Goal: Information Seeking & Learning: Learn about a topic

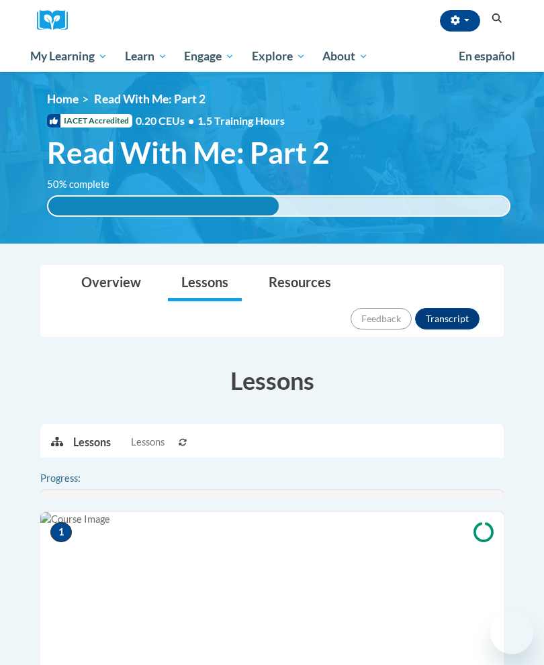
click at [297, 280] on link "Resources" at bounding box center [299, 284] width 89 height 36
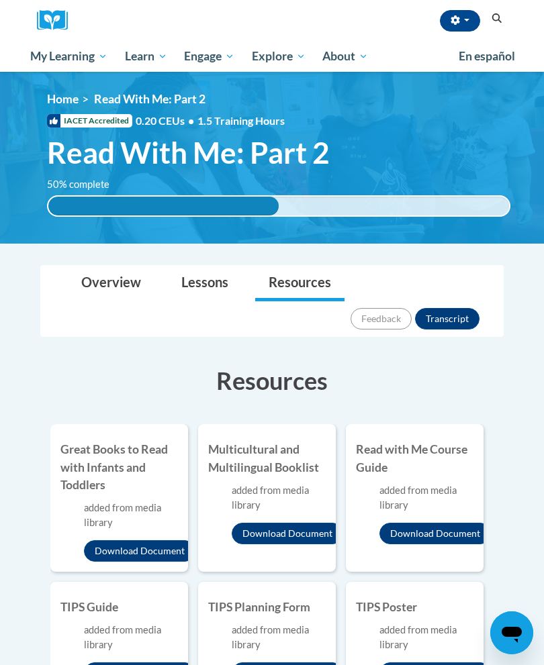
click at [0, 0] on span "My Course Progress" at bounding box center [0, 0] width 0 height 0
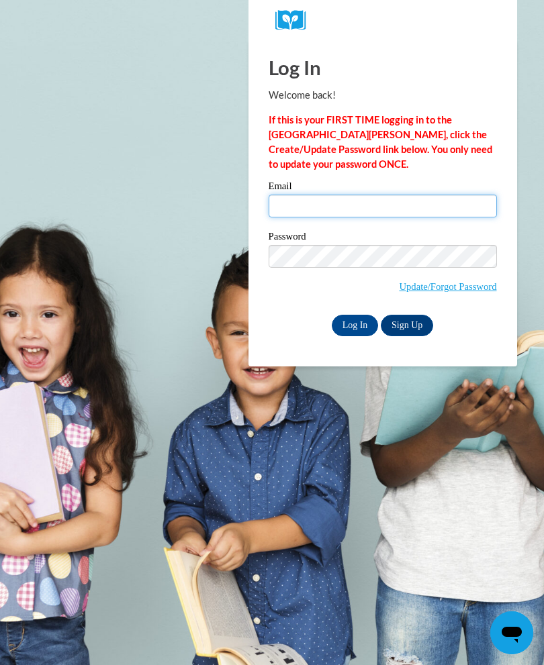
click at [411, 202] on input "Email" at bounding box center [383, 206] width 228 height 23
type input "Kristina.Duncan.2021@gmail.com"
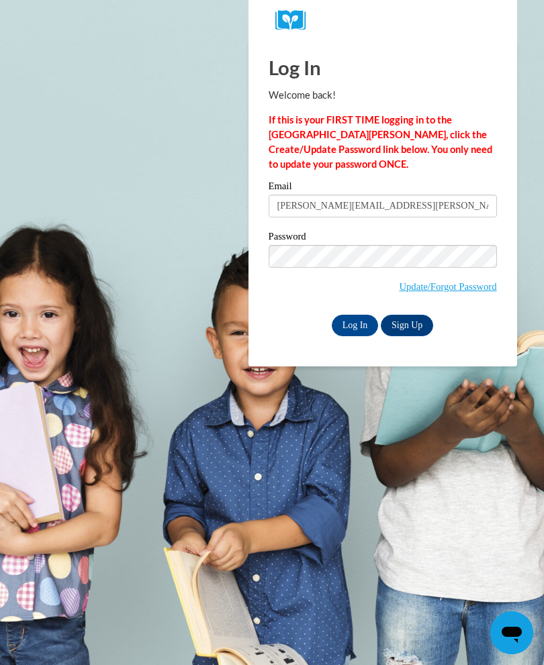
click at [364, 323] on input "Log In" at bounding box center [355, 325] width 47 height 21
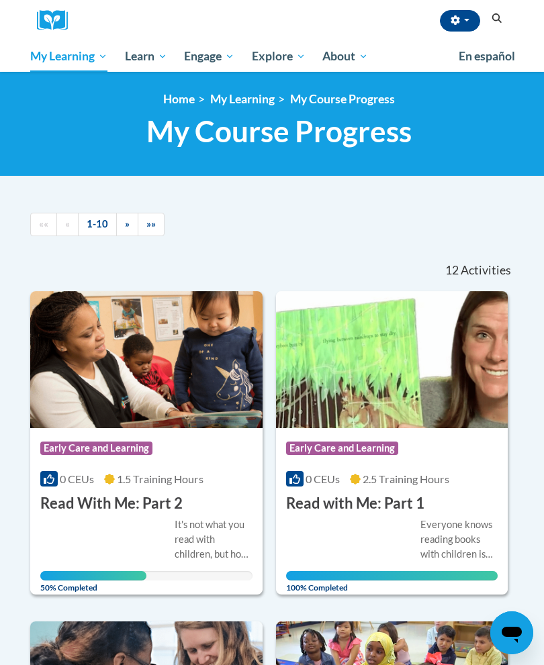
click at [143, 425] on img at bounding box center [146, 359] width 232 height 137
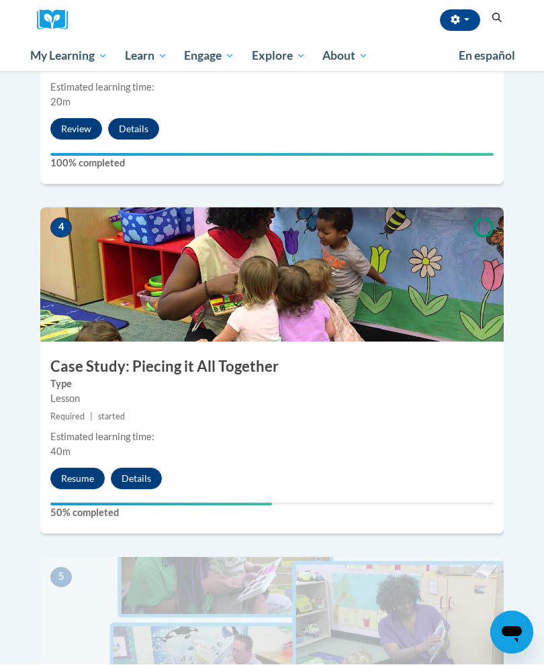
click at [83, 469] on button "Resume" at bounding box center [77, 479] width 54 height 21
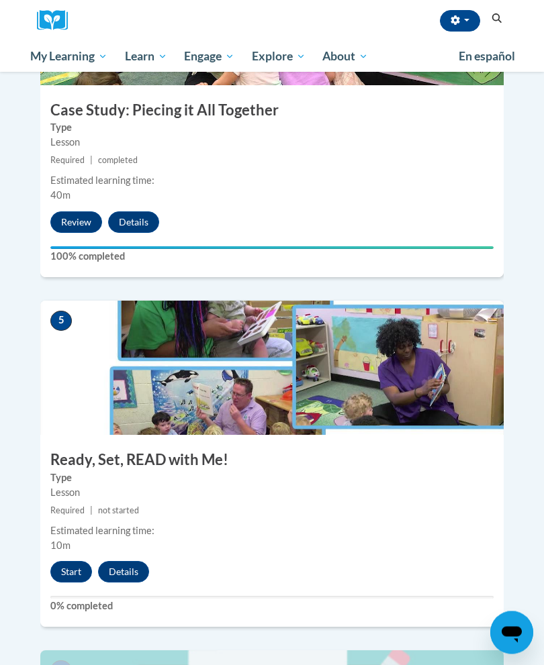
scroll to position [1478, 0]
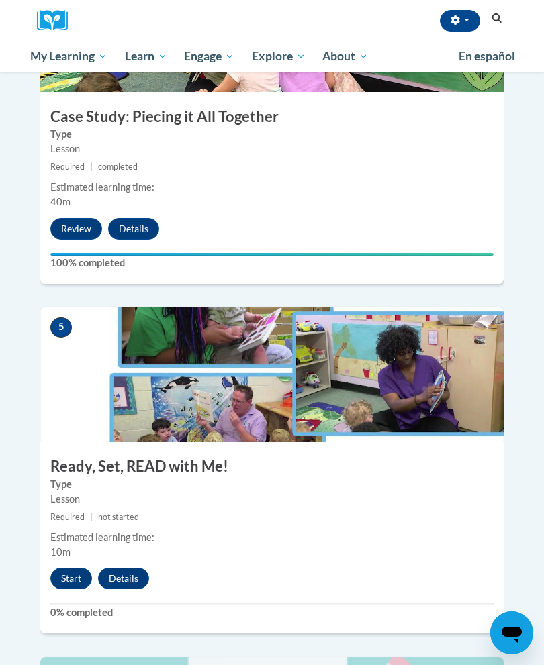
click at [79, 568] on button "Start" at bounding box center [71, 578] width 42 height 21
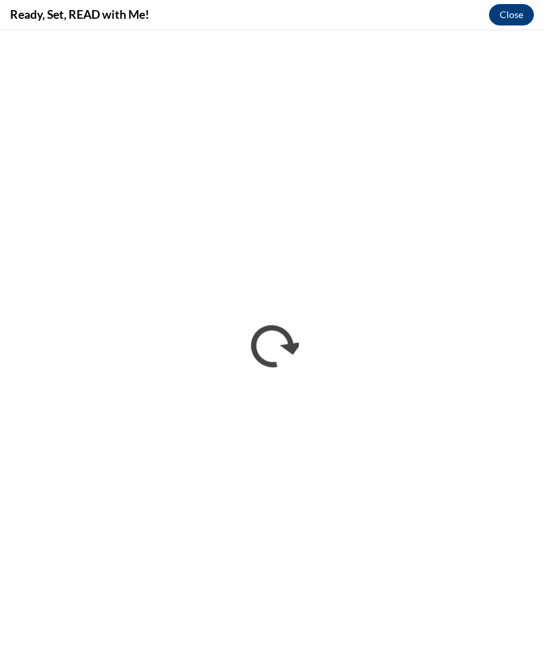
scroll to position [0, 0]
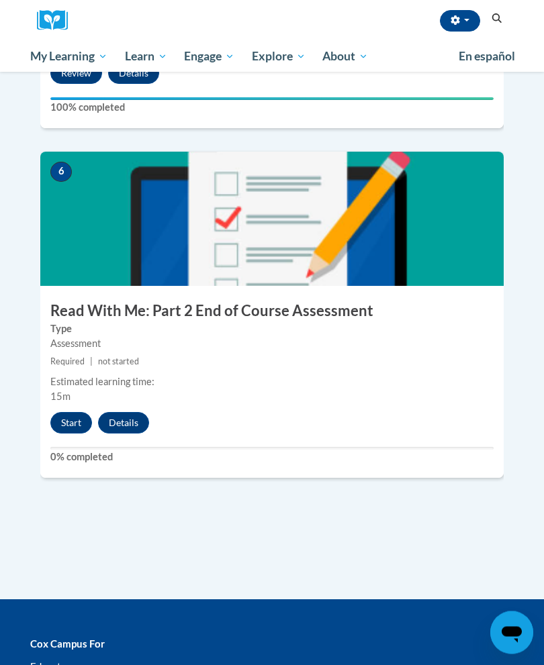
scroll to position [1984, 0]
click at [71, 412] on button "Start" at bounding box center [71, 422] width 42 height 21
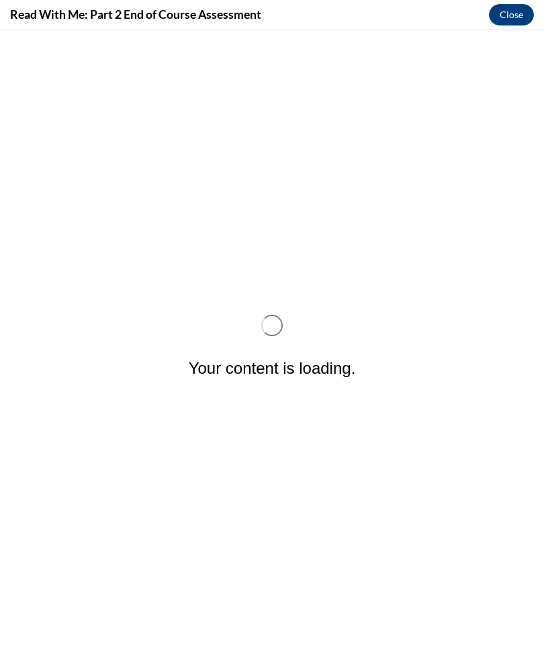
scroll to position [0, 0]
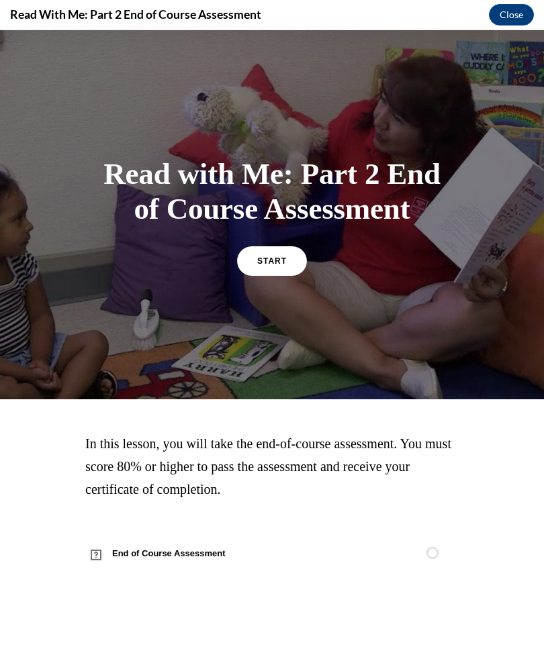
click at [273, 273] on link "START" at bounding box center [272, 261] width 70 height 30
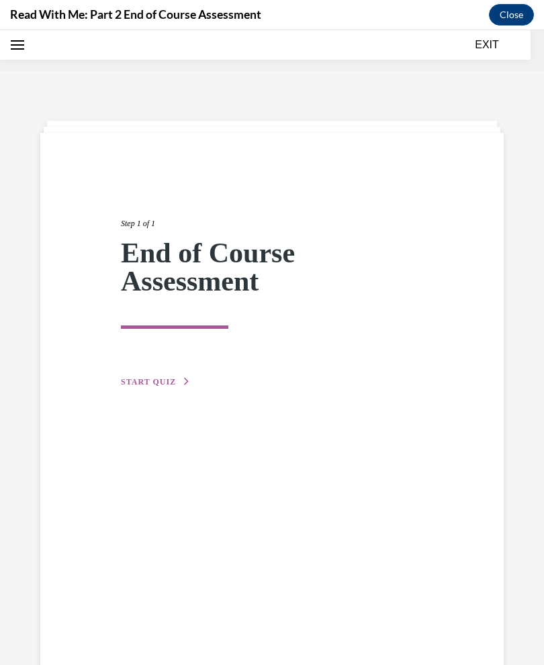
scroll to position [42, 0]
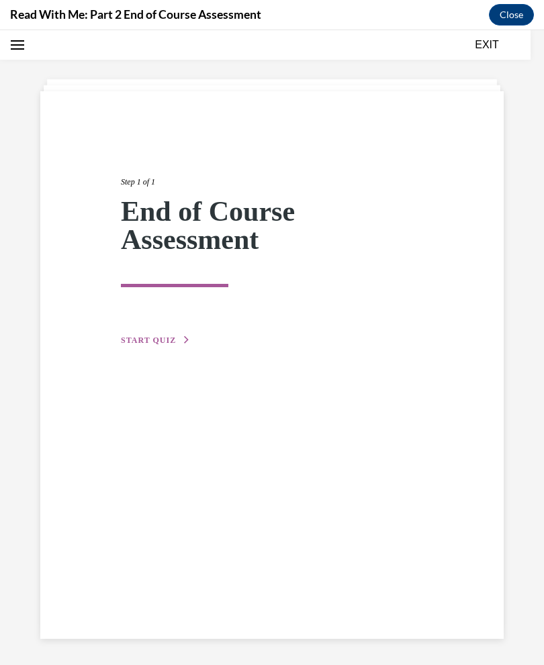
click at [162, 346] on button "START QUIZ" at bounding box center [156, 340] width 70 height 12
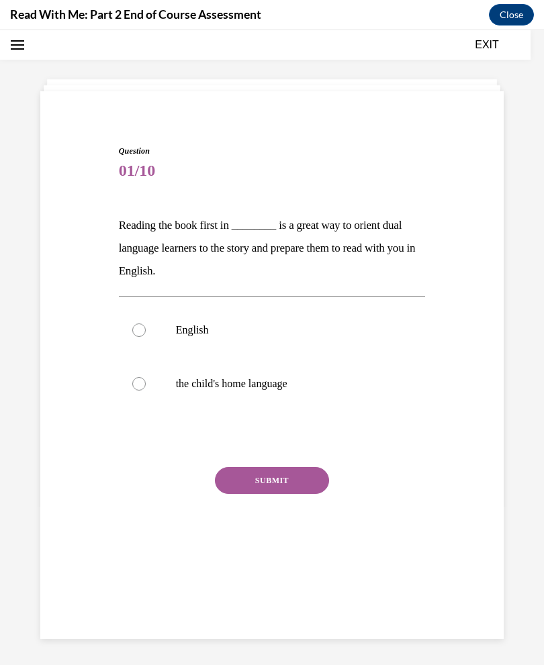
click at [281, 386] on p "the child's home language" at bounding box center [284, 383] width 216 height 13
click at [146, 386] on input "the child's home language" at bounding box center [138, 383] width 13 height 13
radio input "true"
click at [289, 487] on button "SUBMIT" at bounding box center [272, 480] width 114 height 27
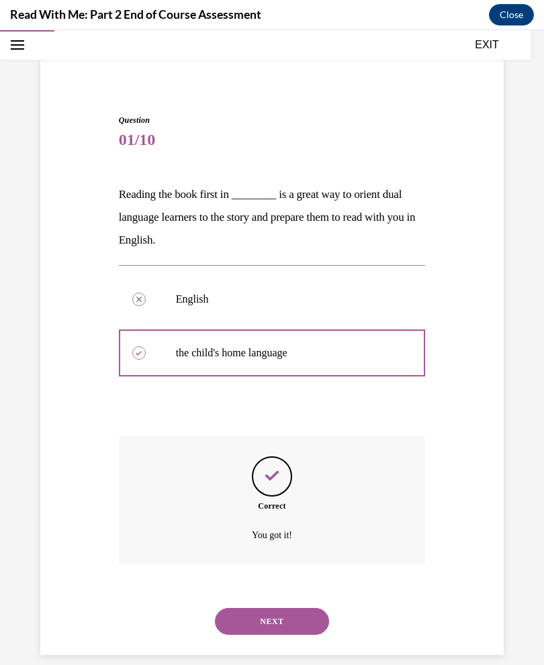
click at [293, 608] on button "NEXT" at bounding box center [272, 621] width 114 height 27
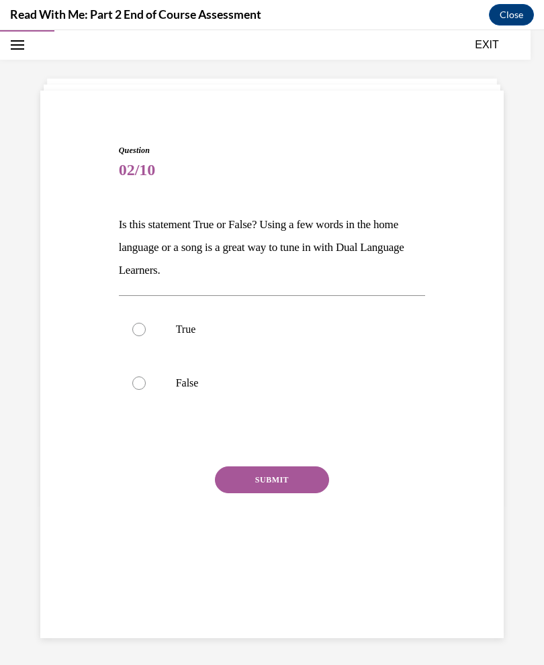
scroll to position [42, 0]
click at [193, 330] on p "True" at bounding box center [284, 329] width 216 height 13
click at [146, 330] on input "True" at bounding box center [138, 329] width 13 height 13
radio input "true"
click at [303, 483] on button "SUBMIT" at bounding box center [272, 480] width 114 height 27
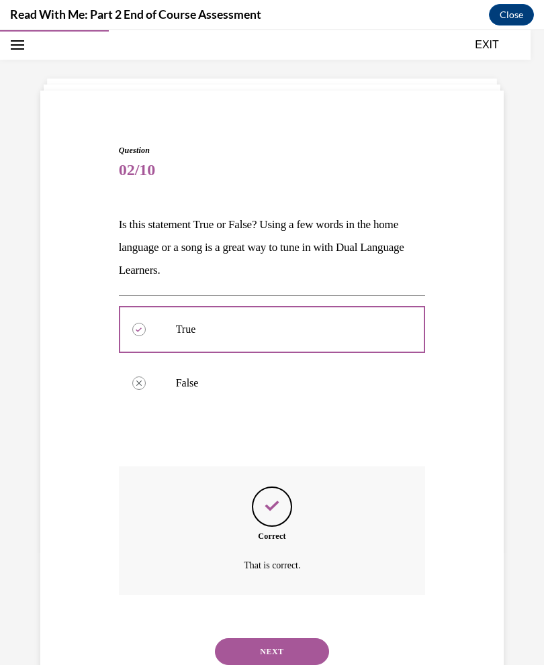
scroll to position [72, 0]
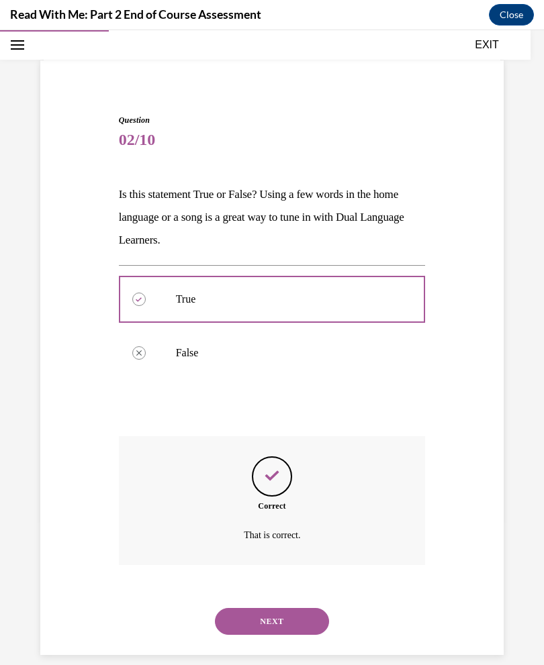
click at [293, 608] on button "NEXT" at bounding box center [272, 621] width 114 height 27
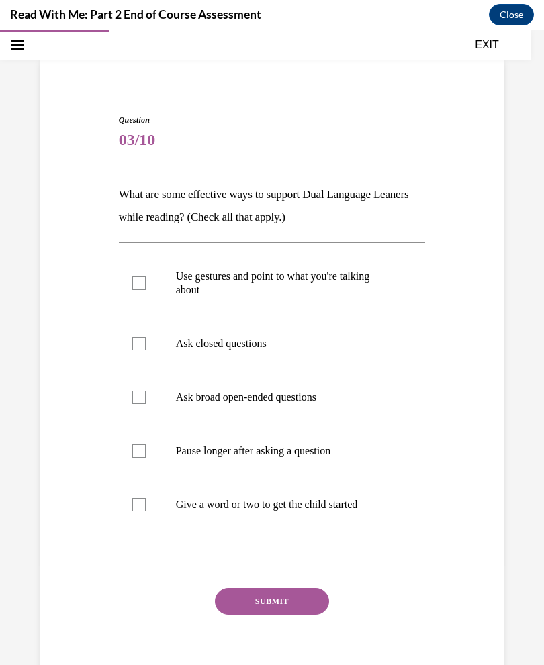
click at [336, 277] on p "Use gestures and point to what you're talking about" at bounding box center [284, 283] width 216 height 27
click at [146, 277] on input "Use gestures and point to what you're talking about" at bounding box center [138, 283] width 13 height 13
checkbox input "true"
click at [266, 349] on p "Ask closed questions" at bounding box center [284, 343] width 216 height 13
click at [146, 349] on input "Ask closed questions" at bounding box center [138, 343] width 13 height 13
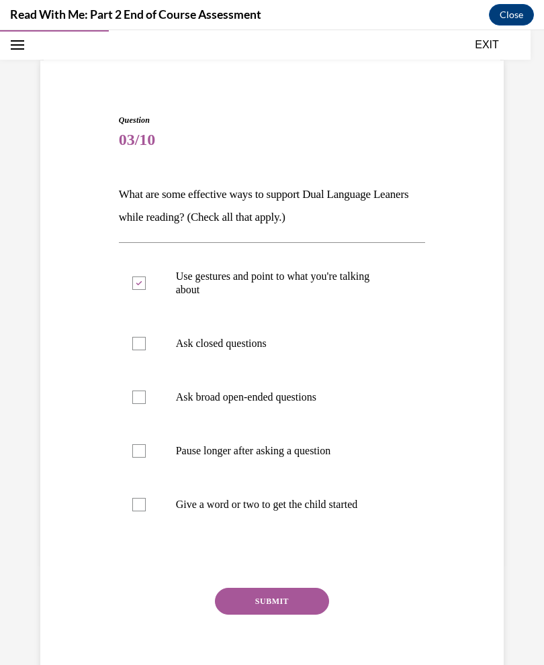
checkbox input "true"
click at [311, 400] on p "Ask broad open-ended questions" at bounding box center [284, 397] width 216 height 13
click at [146, 400] on input "Ask broad open-ended questions" at bounding box center [138, 397] width 13 height 13
checkbox input "true"
click at [293, 496] on label "Give a word or two to get the child started" at bounding box center [272, 505] width 307 height 54
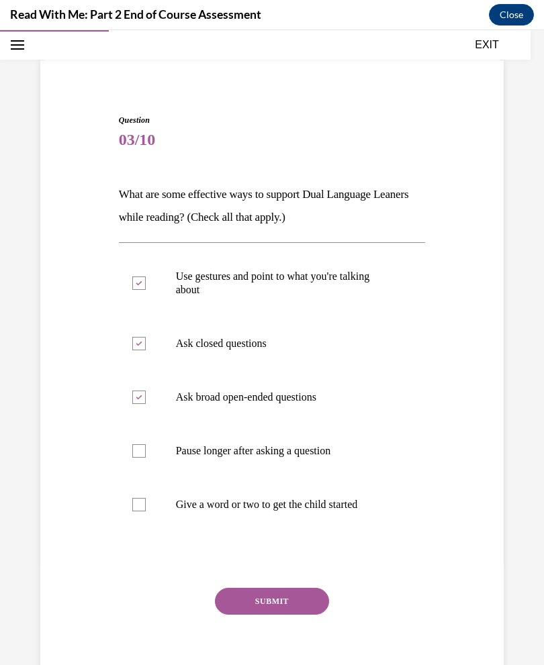
click at [146, 498] on input "Give a word or two to get the child started" at bounding box center [138, 504] width 13 height 13
checkbox input "true"
click at [279, 597] on button "SUBMIT" at bounding box center [272, 601] width 114 height 27
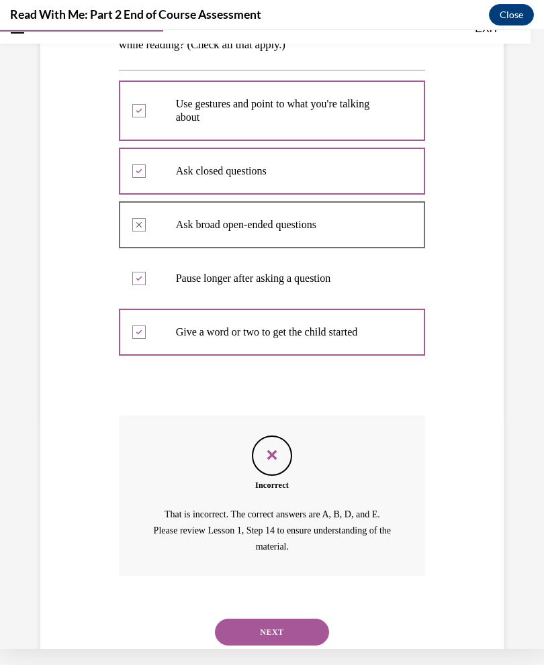
scroll to position [255, 0]
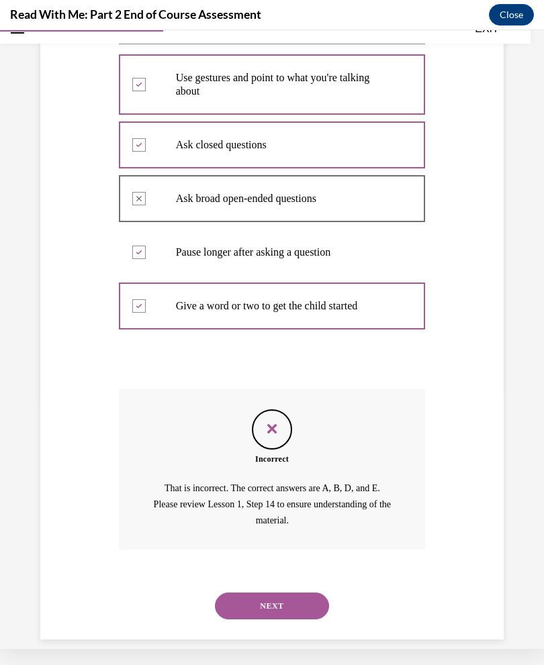
click at [282, 595] on button "NEXT" at bounding box center [272, 606] width 114 height 27
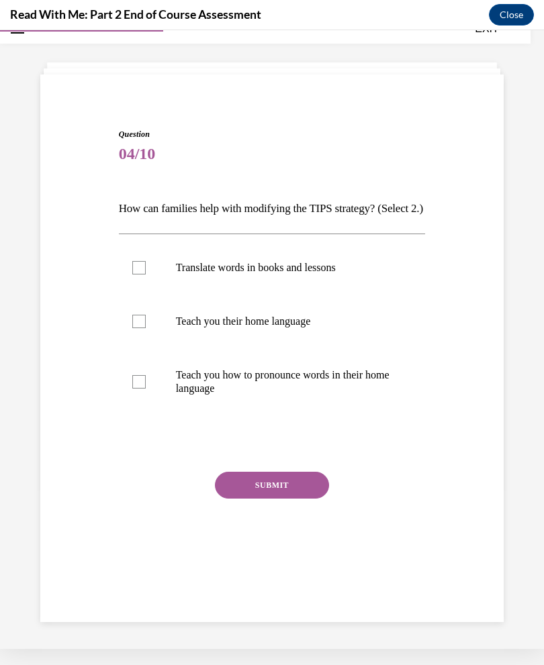
scroll to position [42, 0]
click at [300, 328] on p "Teach you their home language" at bounding box center [284, 321] width 216 height 13
click at [146, 328] on input "Teach you their home language" at bounding box center [138, 321] width 13 height 13
checkbox input "true"
click at [277, 499] on button "SUBMIT" at bounding box center [272, 485] width 114 height 27
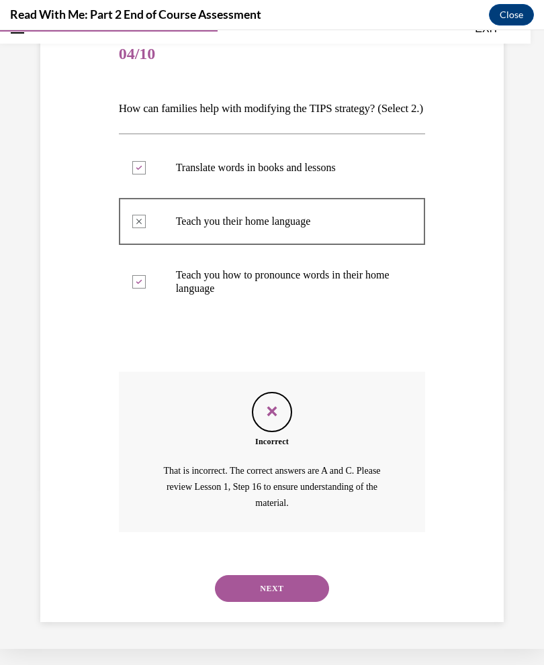
click at [280, 589] on button "NEXT" at bounding box center [272, 588] width 114 height 27
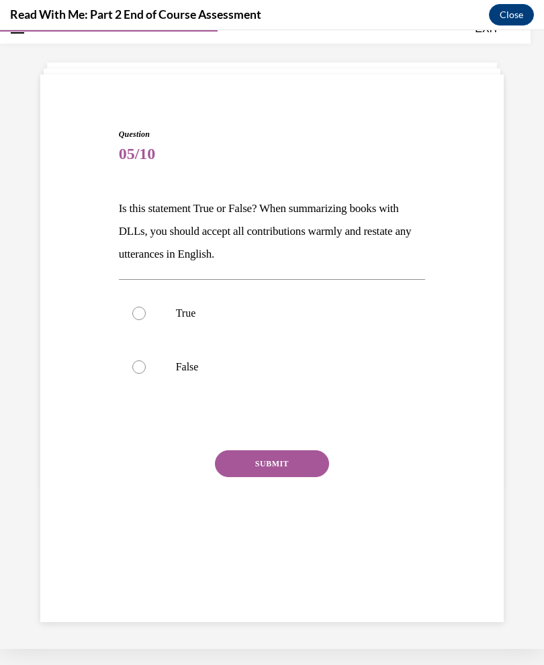
click at [181, 381] on label "False" at bounding box center [272, 367] width 307 height 54
click at [146, 374] on input "False" at bounding box center [138, 366] width 13 height 13
radio input "true"
click at [298, 469] on button "SUBMIT" at bounding box center [272, 463] width 114 height 27
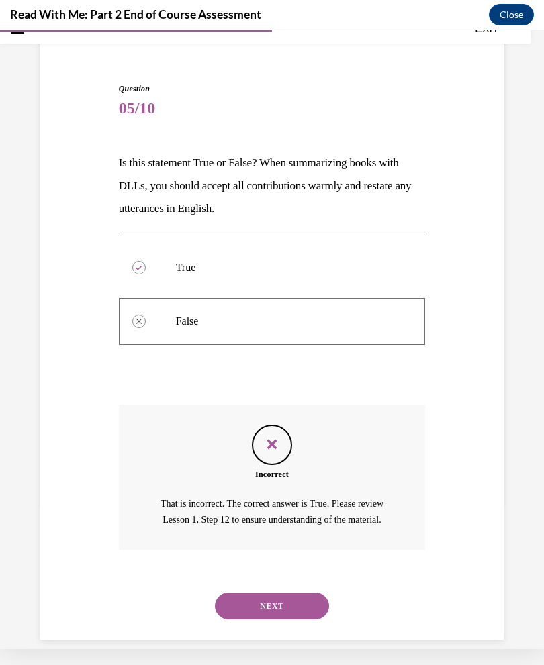
click at [279, 593] on button "NEXT" at bounding box center [272, 606] width 114 height 27
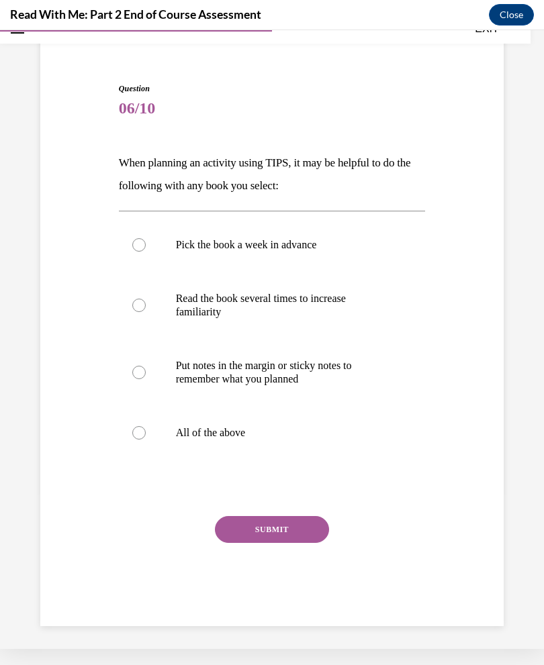
scroll to position [76, 0]
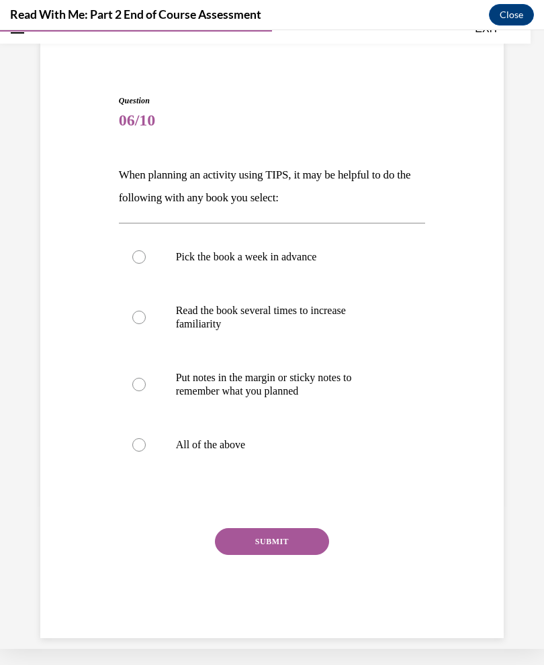
click at [232, 448] on p "All of the above" at bounding box center [284, 444] width 216 height 13
click at [146, 448] on input "All of the above" at bounding box center [138, 444] width 13 height 13
radio input "true"
click at [287, 547] on button "SUBMIT" at bounding box center [272, 541] width 114 height 27
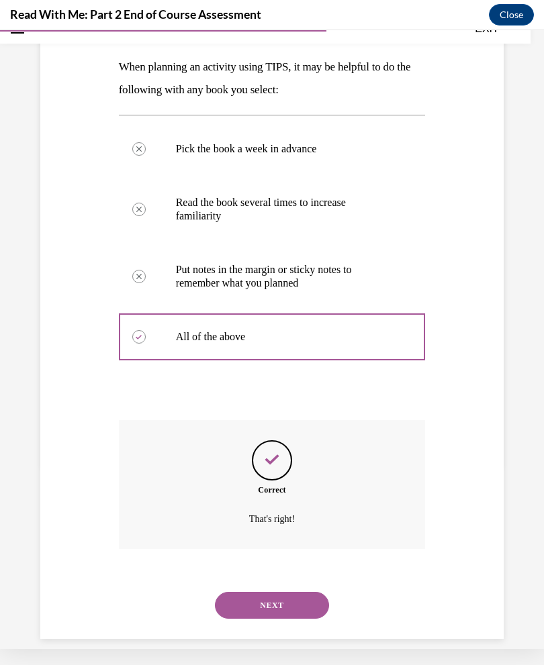
click at [298, 592] on button "NEXT" at bounding box center [272, 605] width 114 height 27
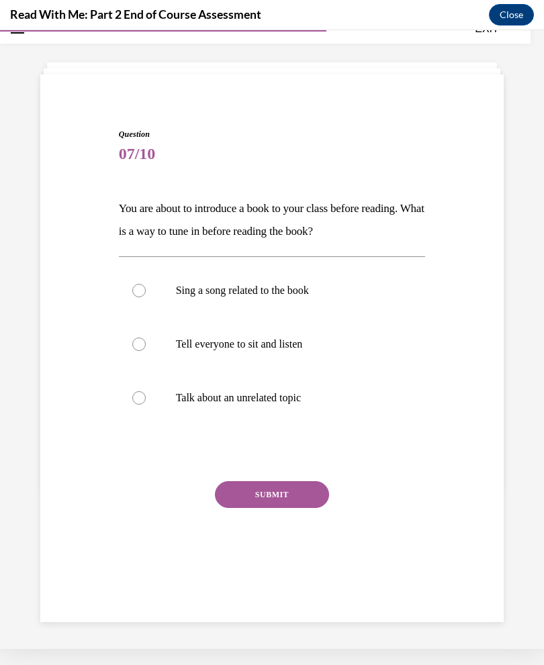
scroll to position [42, 0]
click at [296, 293] on p "Sing a song related to the book" at bounding box center [284, 290] width 216 height 13
click at [146, 293] on input "Sing a song related to the book" at bounding box center [138, 290] width 13 height 13
radio input "true"
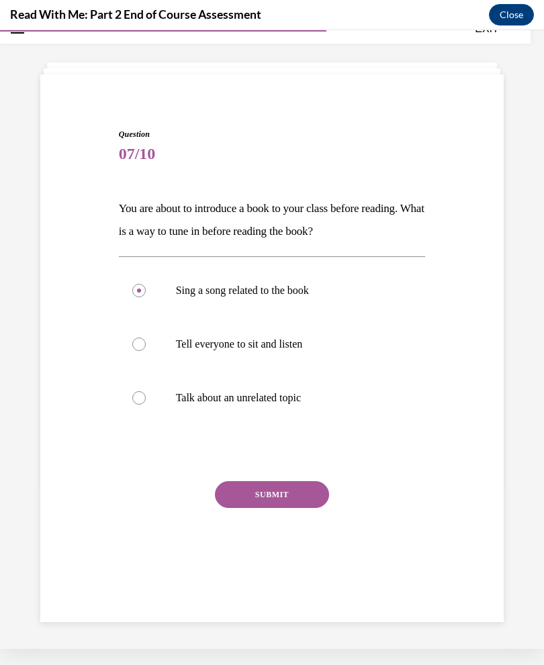
click at [305, 496] on button "SUBMIT" at bounding box center [272, 494] width 114 height 27
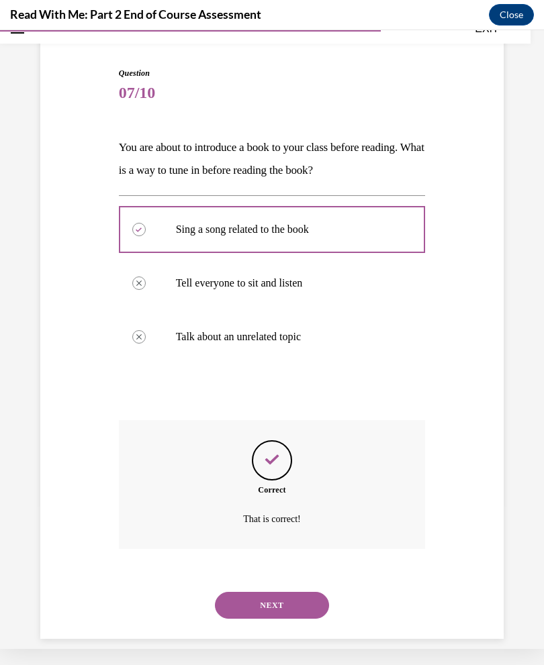
click at [283, 593] on button "NEXT" at bounding box center [272, 605] width 114 height 27
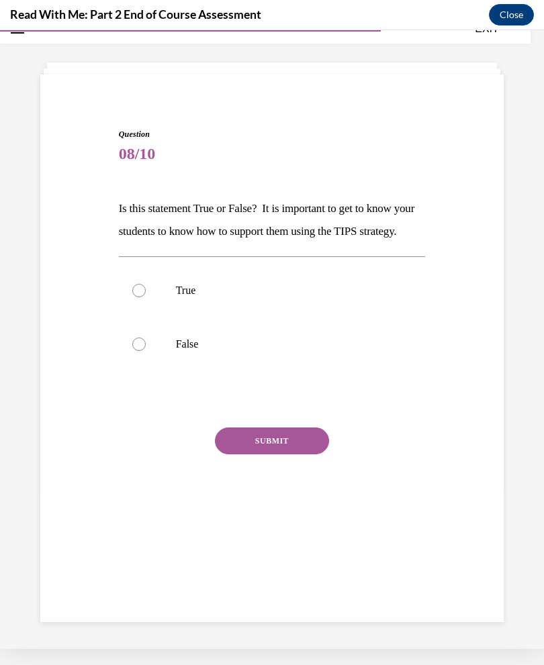
click at [198, 318] on label "True" at bounding box center [272, 291] width 307 height 54
click at [146, 297] on input "True" at bounding box center [138, 290] width 13 height 13
radio input "true"
click at [289, 454] on button "SUBMIT" at bounding box center [272, 441] width 114 height 27
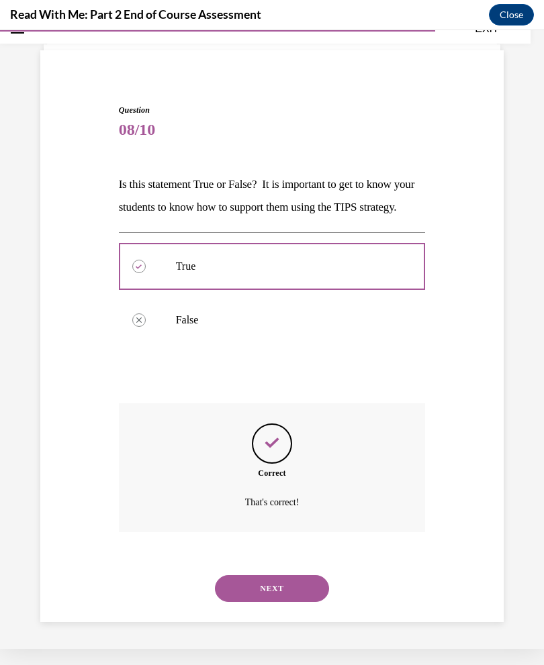
click at [287, 590] on button "NEXT" at bounding box center [272, 588] width 114 height 27
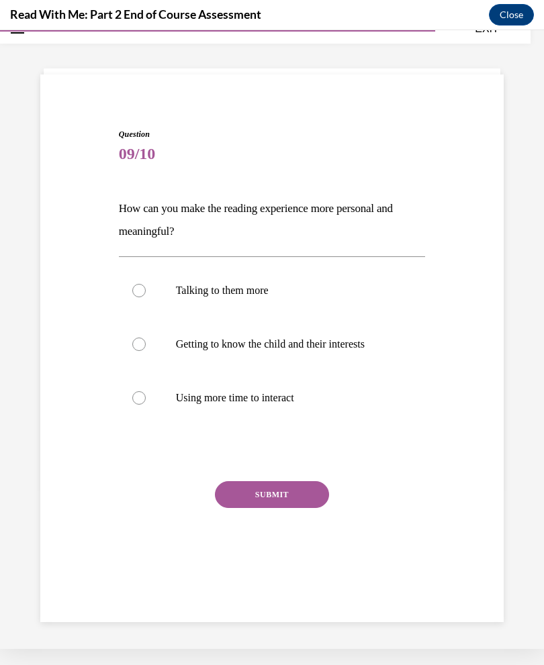
click at [355, 350] on p "Getting to know the child and their interests" at bounding box center [284, 344] width 216 height 13
click at [146, 350] on input "Getting to know the child and their interests" at bounding box center [138, 344] width 13 height 13
radio input "true"
click at [304, 498] on button "SUBMIT" at bounding box center [272, 494] width 114 height 27
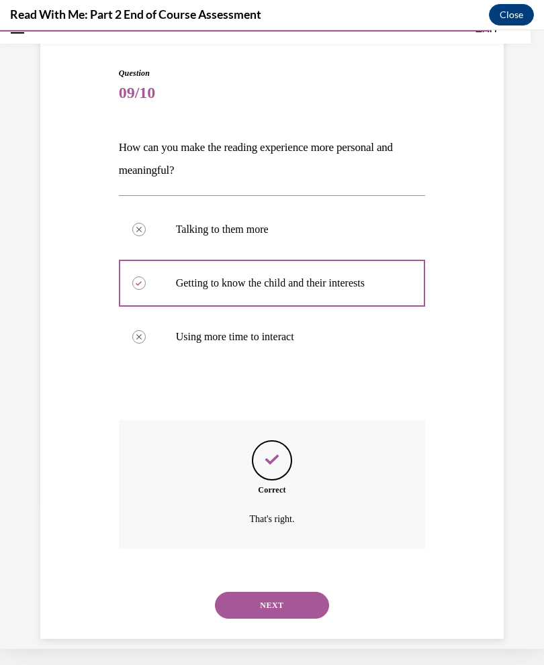
click at [295, 593] on button "NEXT" at bounding box center [272, 605] width 114 height 27
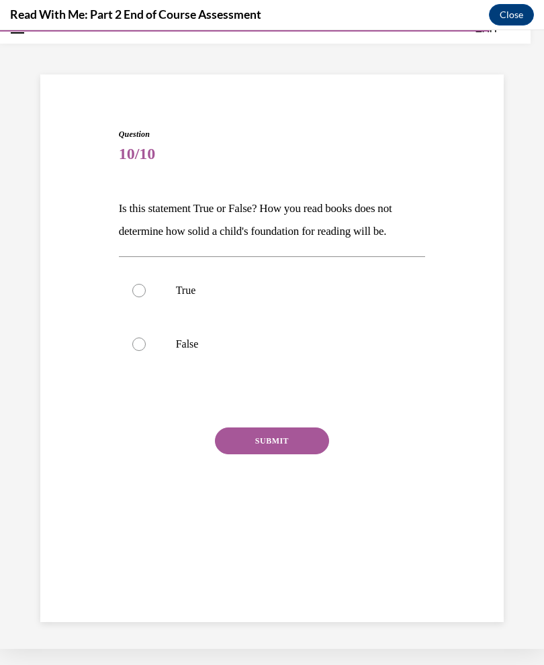
click at [183, 343] on p "False" at bounding box center [284, 344] width 216 height 13
click at [146, 343] on input "False" at bounding box center [138, 344] width 13 height 13
radio input "true"
click at [305, 446] on button "SUBMIT" at bounding box center [272, 441] width 114 height 27
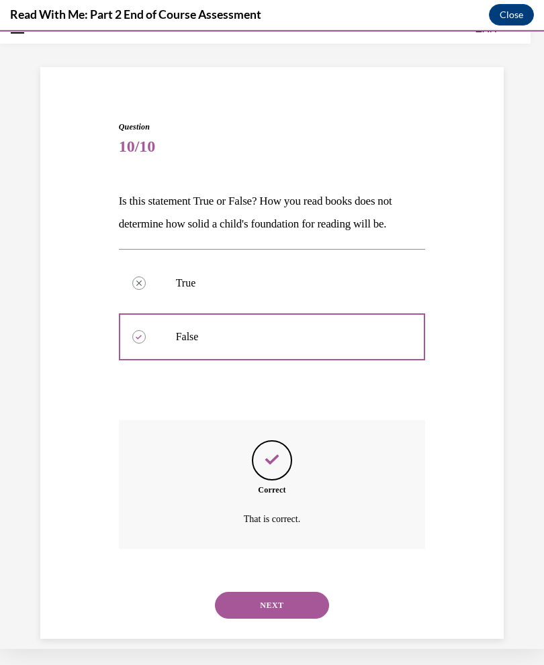
scroll to position [50, 0]
click at [290, 592] on button "NEXT" at bounding box center [272, 605] width 114 height 27
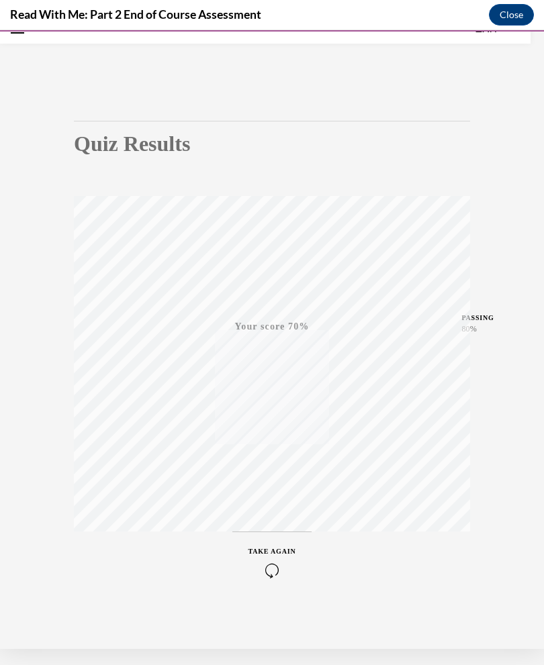
scroll to position [53, 0]
click at [279, 569] on icon "button" at bounding box center [272, 567] width 48 height 15
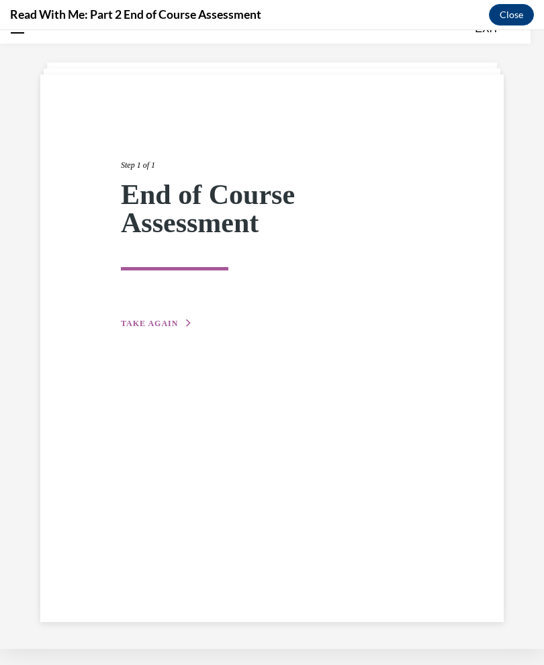
click at [159, 328] on span "TAKE AGAIN" at bounding box center [149, 323] width 57 height 9
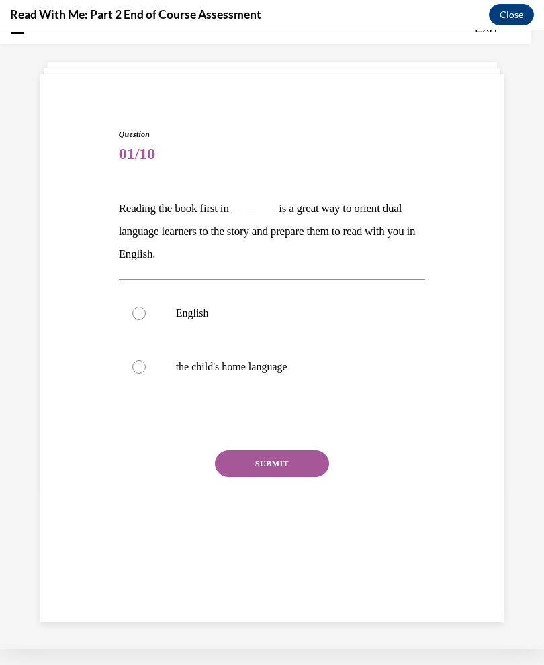
click at [281, 377] on label "the child's home language" at bounding box center [272, 367] width 307 height 54
click at [146, 374] on input "the child's home language" at bounding box center [138, 366] width 13 height 13
radio input "true"
click at [287, 470] on button "SUBMIT" at bounding box center [272, 463] width 114 height 27
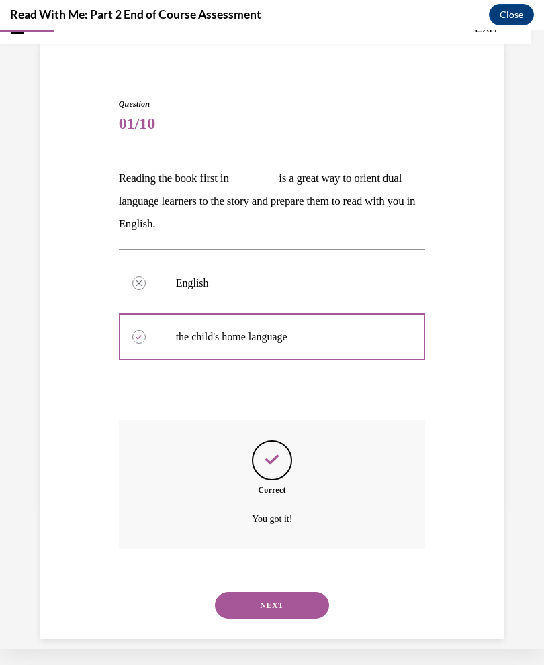
click at [286, 592] on button "NEXT" at bounding box center [272, 605] width 114 height 27
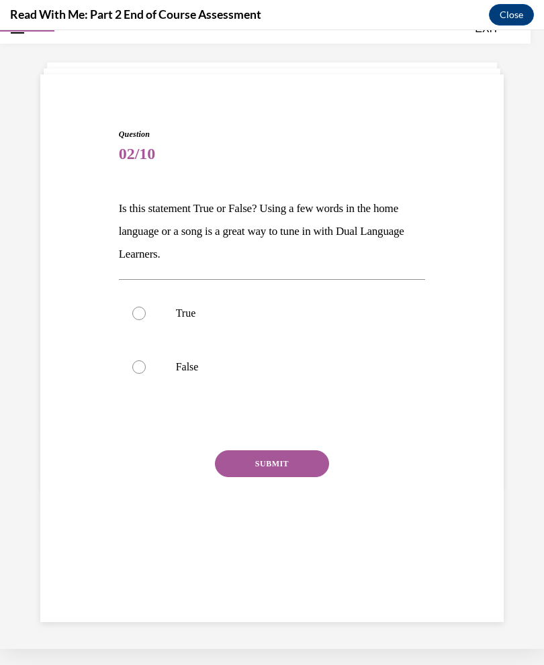
click at [193, 311] on p "True" at bounding box center [284, 313] width 216 height 13
click at [146, 311] on input "True" at bounding box center [138, 313] width 13 height 13
radio input "true"
click at [305, 475] on button "SUBMIT" at bounding box center [272, 463] width 114 height 27
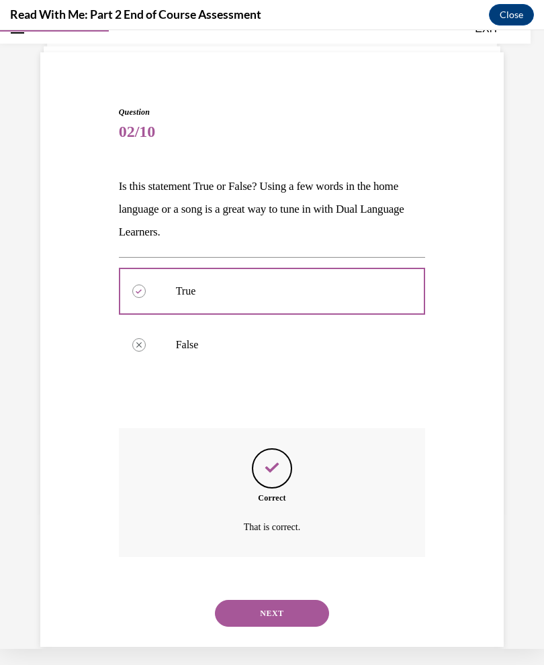
scroll to position [72, 0]
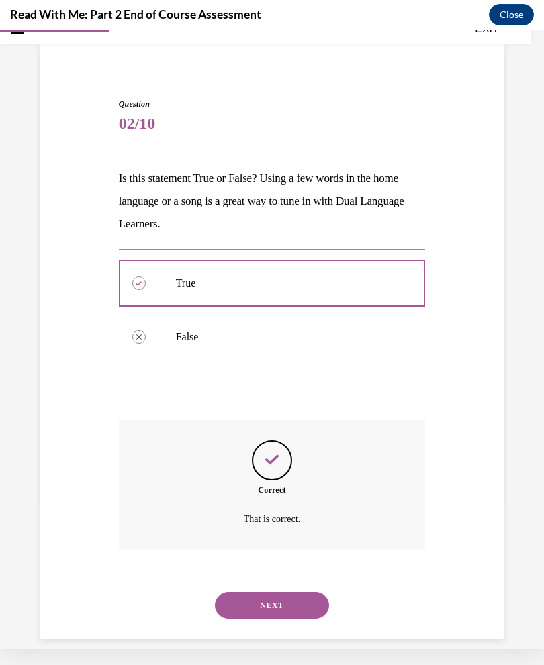
click at [297, 592] on button "NEXT" at bounding box center [272, 605] width 114 height 27
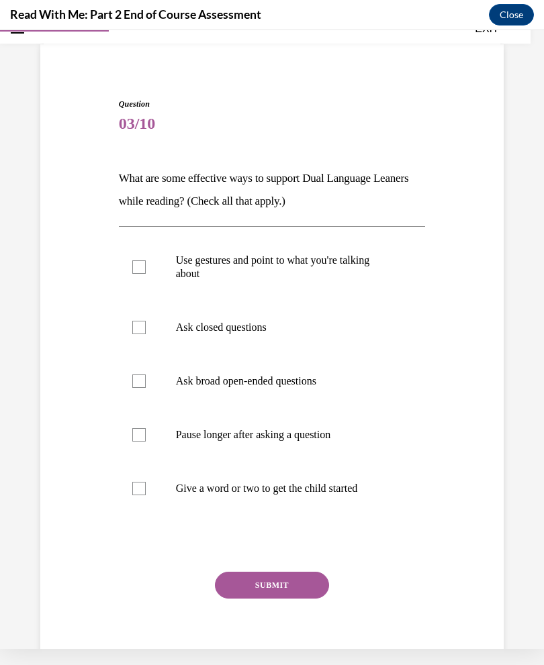
click at [320, 262] on p "Use gestures and point to what you're talking about" at bounding box center [284, 267] width 216 height 27
click at [146, 262] on input "Use gestures and point to what you're talking about" at bounding box center [138, 266] width 13 height 13
checkbox input "true"
click at [350, 484] on p "Give a word or two to get the child started" at bounding box center [284, 488] width 216 height 13
click at [146, 484] on input "Give a word or two to get the child started" at bounding box center [138, 488] width 13 height 13
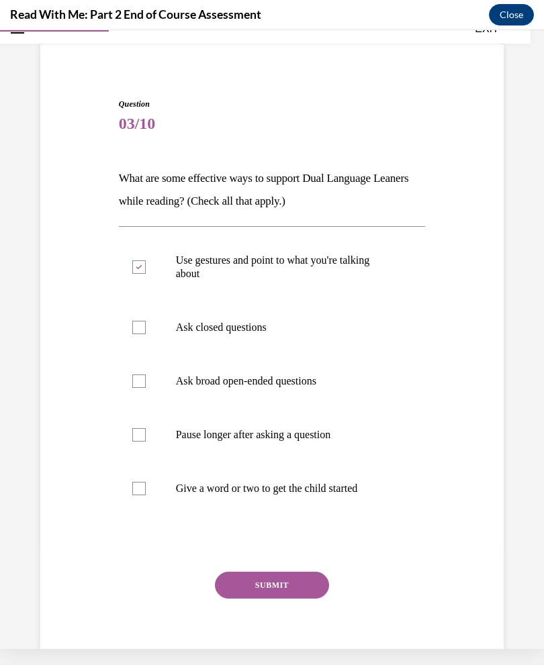
checkbox input "true"
click at [332, 432] on p "Pause longer after asking a question" at bounding box center [284, 434] width 216 height 13
click at [146, 432] on input "Pause longer after asking a question" at bounding box center [138, 434] width 13 height 13
checkbox input "true"
click at [287, 578] on button "SUBMIT" at bounding box center [272, 585] width 114 height 27
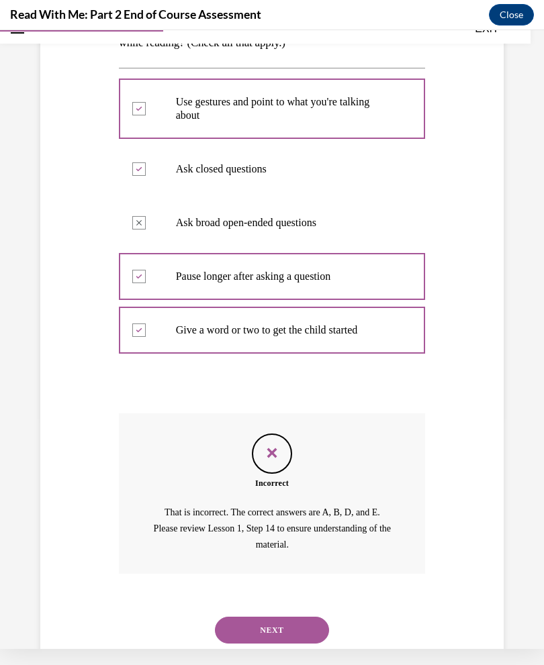
scroll to position [255, 0]
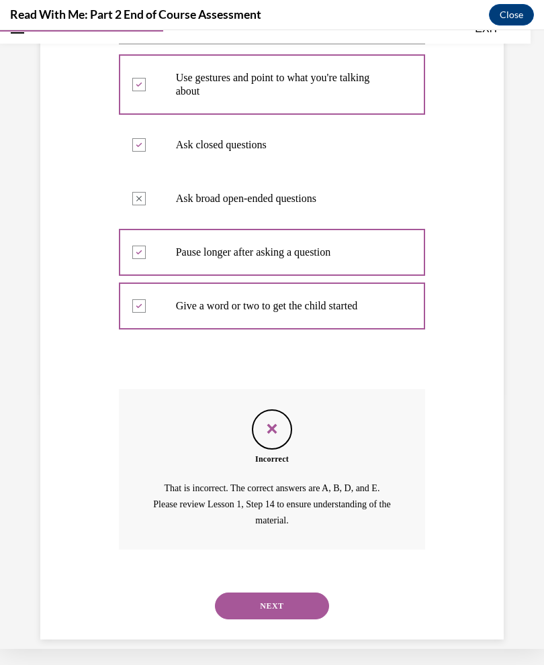
click at [281, 601] on button "NEXT" at bounding box center [272, 606] width 114 height 27
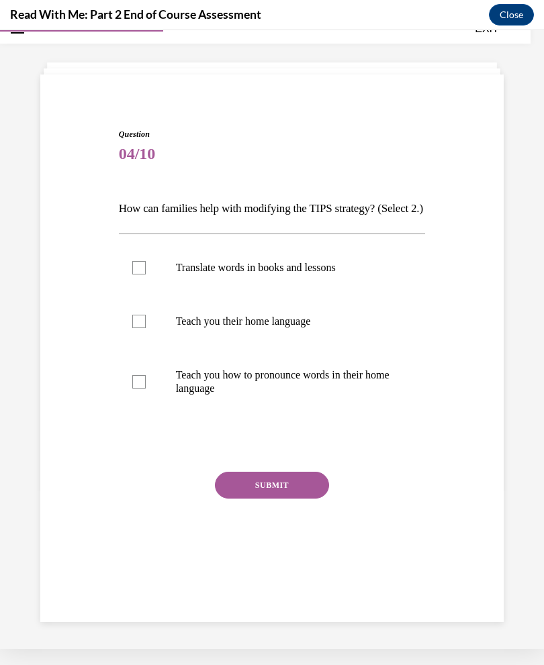
scroll to position [42, 0]
click at [128, 416] on label "Teach you how to pronounce words in their home language" at bounding box center [272, 381] width 307 height 67
click at [132, 389] on input "Teach you how to pronounce words in their home language" at bounding box center [138, 381] width 13 height 13
checkbox input "true"
click at [126, 289] on label "Translate words in books and lessons" at bounding box center [272, 268] width 307 height 54
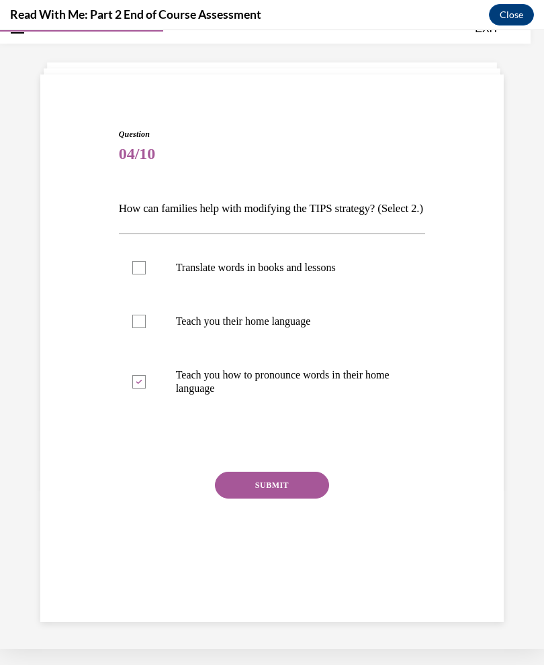
click at [132, 275] on input "Translate words in books and lessons" at bounding box center [138, 267] width 13 height 13
checkbox input "true"
click at [301, 499] on button "SUBMIT" at bounding box center [272, 485] width 114 height 27
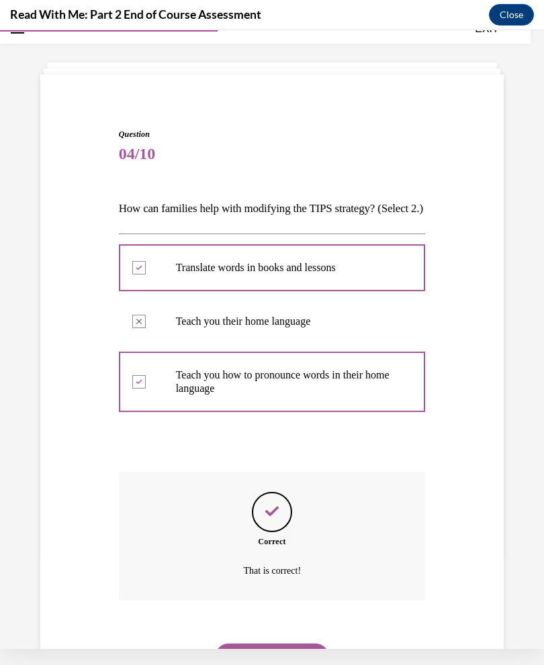
click at [287, 644] on button "NEXT" at bounding box center [272, 657] width 114 height 27
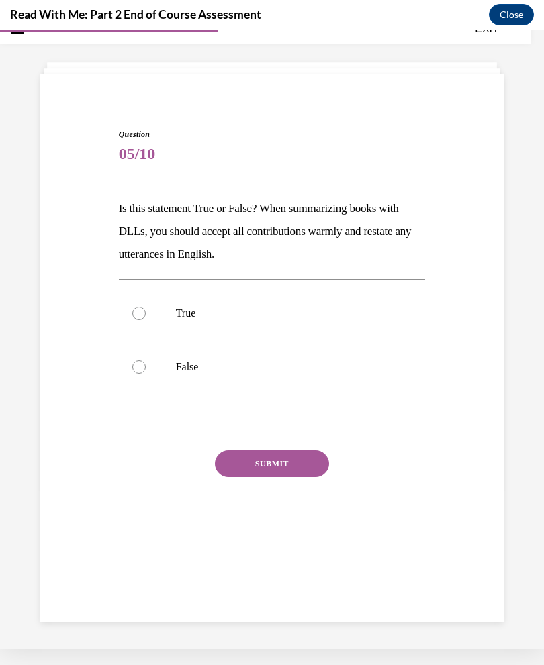
click at [138, 299] on label "True" at bounding box center [272, 314] width 307 height 54
click at [138, 307] on input "True" at bounding box center [138, 313] width 13 height 13
radio input "true"
click at [297, 474] on button "SUBMIT" at bounding box center [272, 463] width 114 height 27
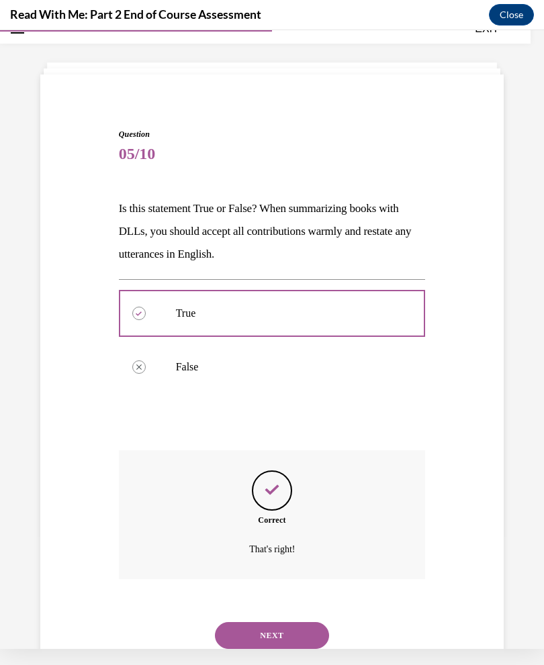
scroll to position [72, 0]
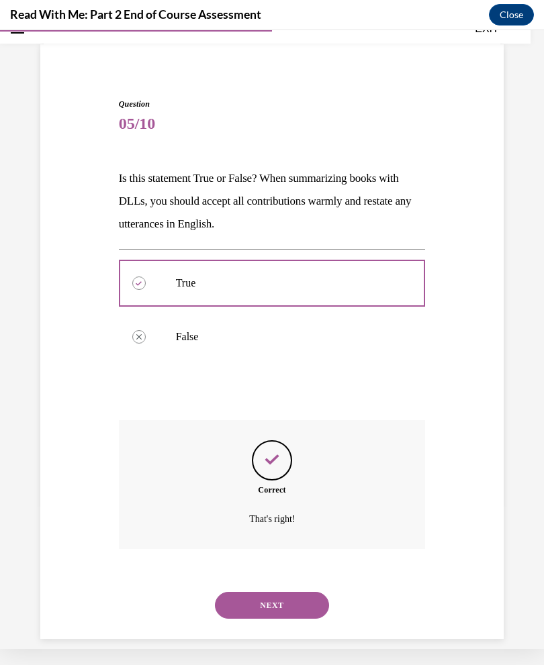
click at [280, 596] on button "NEXT" at bounding box center [272, 605] width 114 height 27
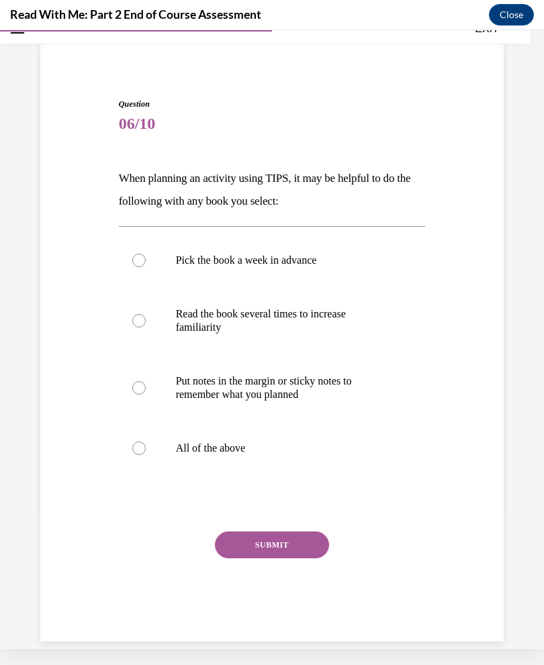
click at [282, 554] on button "SUBMIT" at bounding box center [272, 545] width 114 height 27
click at [179, 444] on p "All of the above" at bounding box center [284, 448] width 216 height 13
click at [146, 444] on input "All of the above" at bounding box center [138, 448] width 13 height 13
radio input "true"
click at [276, 540] on button "SUBMIT" at bounding box center [272, 545] width 114 height 27
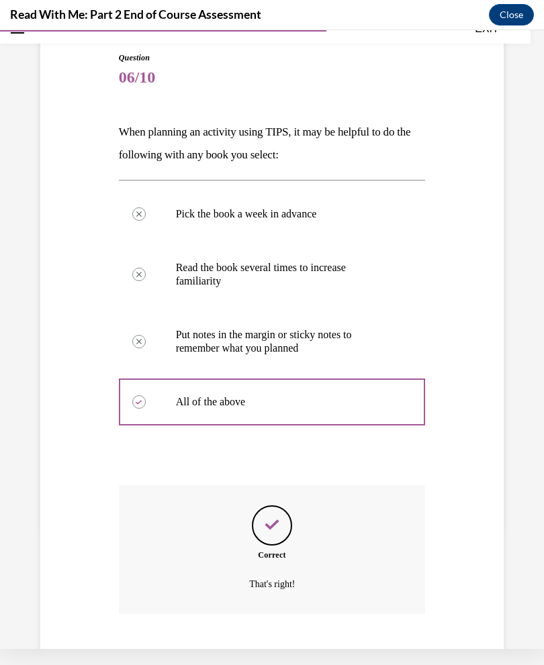
click at [271, 657] on button "NEXT" at bounding box center [272, 670] width 114 height 27
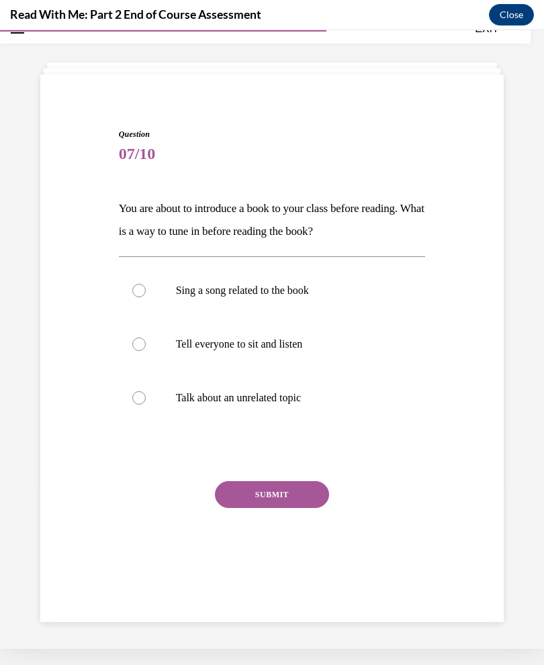
scroll to position [42, 0]
click at [134, 285] on div at bounding box center [138, 290] width 13 height 13
click at [134, 285] on input "Sing a song related to the book" at bounding box center [138, 290] width 13 height 13
radio input "true"
click at [294, 498] on button "SUBMIT" at bounding box center [272, 494] width 114 height 27
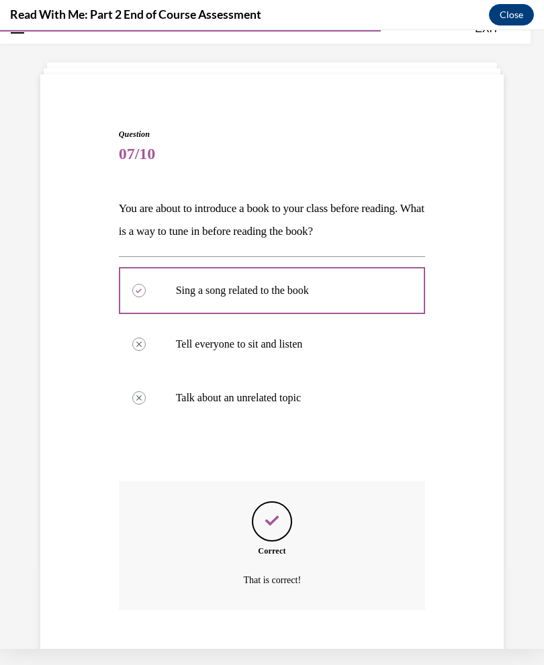
click at [269, 653] on button "NEXT" at bounding box center [272, 666] width 114 height 27
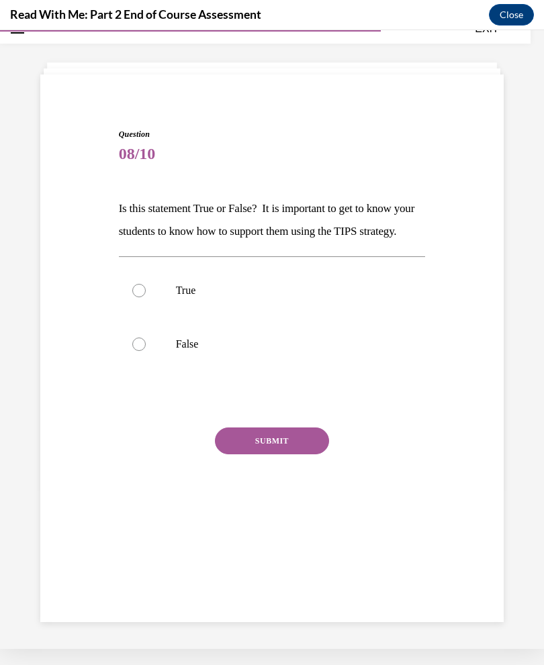
click at [138, 297] on div at bounding box center [138, 290] width 13 height 13
click at [138, 297] on input "True" at bounding box center [138, 290] width 13 height 13
radio input "true"
click at [142, 351] on div at bounding box center [138, 344] width 13 height 13
click at [142, 351] on input "False" at bounding box center [138, 344] width 13 height 13
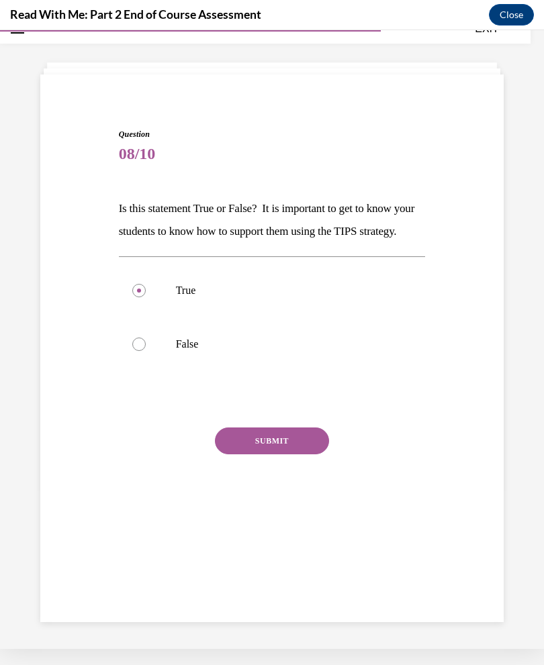
radio input "true"
click at [133, 297] on div at bounding box center [138, 290] width 13 height 13
click at [133, 297] on input "True" at bounding box center [138, 290] width 13 height 13
radio input "true"
click at [294, 454] on button "SUBMIT" at bounding box center [272, 441] width 114 height 27
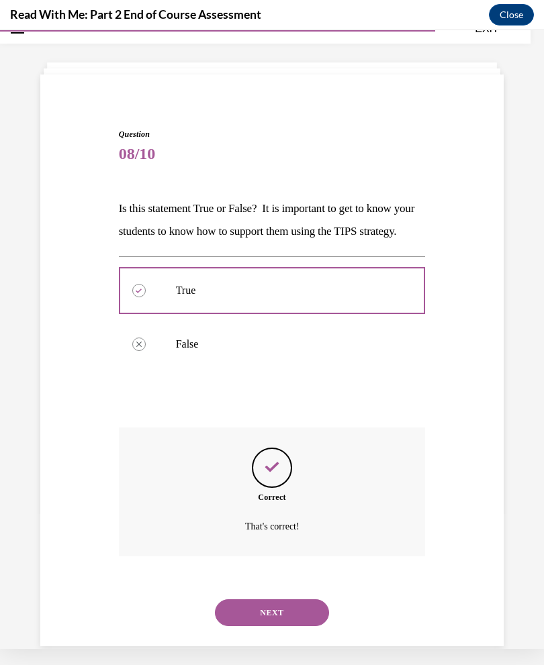
click at [284, 599] on button "NEXT" at bounding box center [272, 612] width 114 height 27
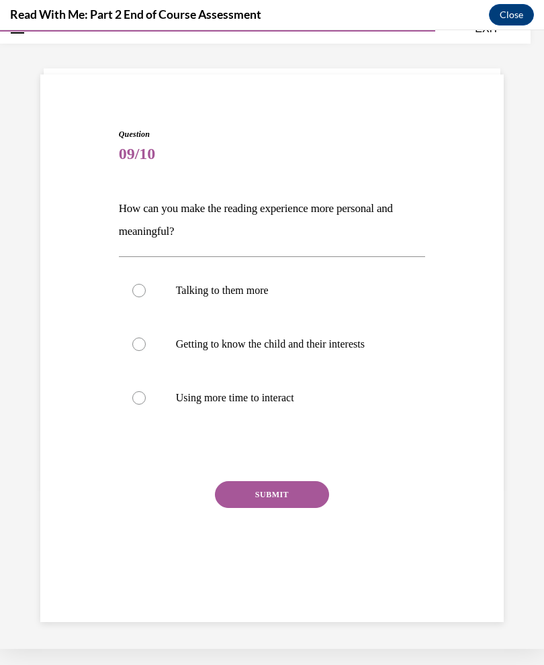
click at [136, 344] on div at bounding box center [138, 344] width 13 height 13
click at [136, 344] on input "Getting to know the child and their interests" at bounding box center [138, 344] width 13 height 13
radio input "true"
click at [295, 502] on button "SUBMIT" at bounding box center [272, 494] width 114 height 27
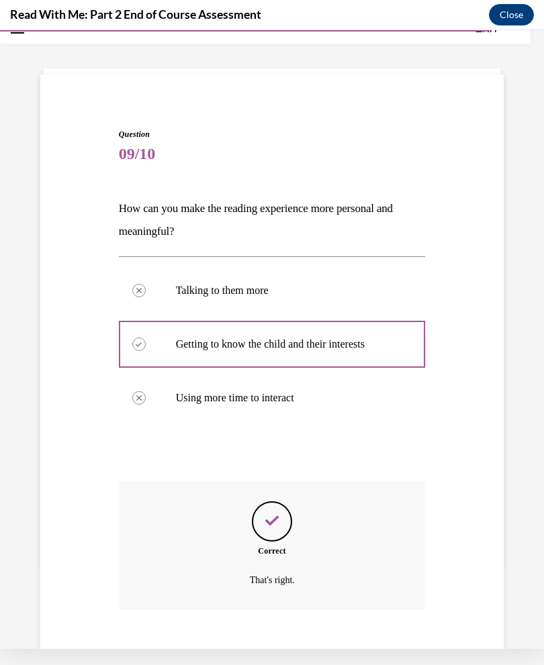
click at [269, 653] on button "NEXT" at bounding box center [272, 666] width 114 height 27
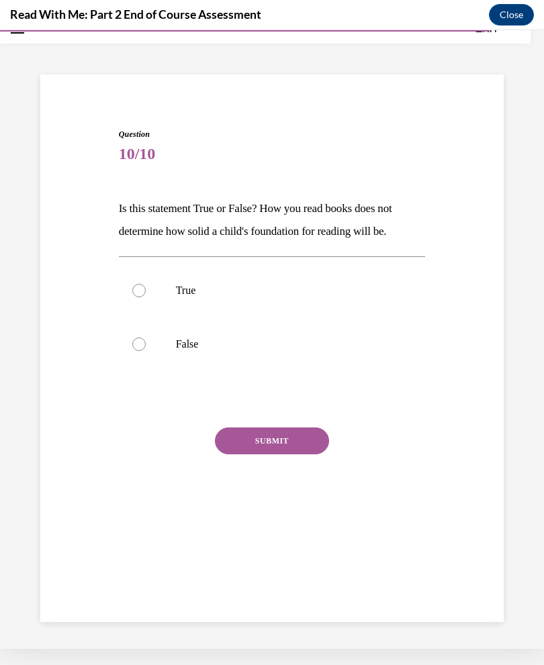
click at [130, 337] on label "False" at bounding box center [272, 345] width 307 height 54
click at [132, 338] on input "False" at bounding box center [138, 344] width 13 height 13
radio input "true"
click at [287, 447] on button "SUBMIT" at bounding box center [272, 441] width 114 height 27
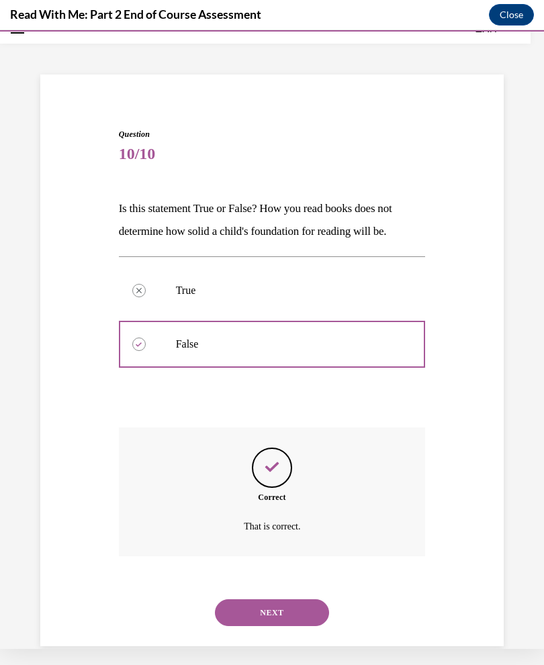
scroll to position [50, 0]
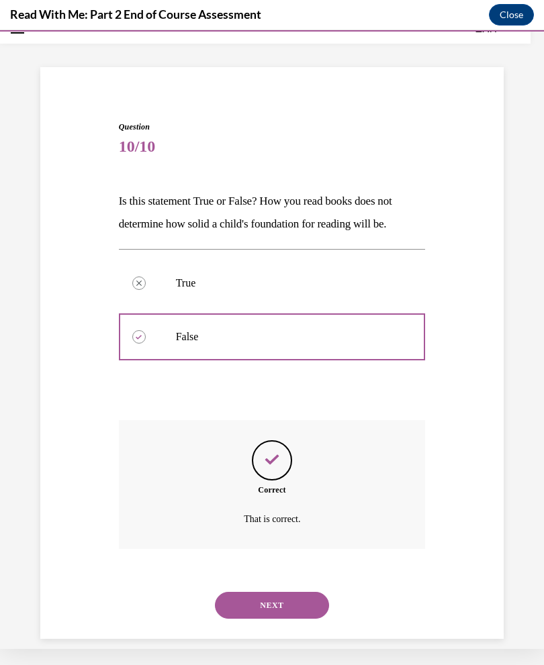
click at [285, 592] on button "NEXT" at bounding box center [272, 605] width 114 height 27
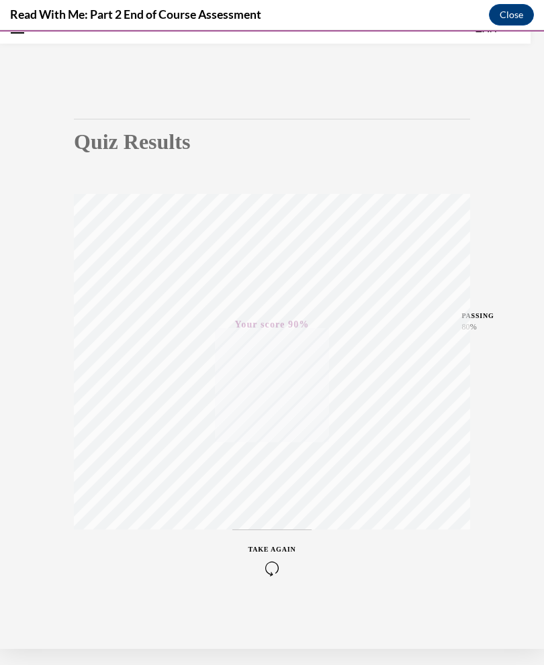
scroll to position [53, 0]
click at [519, 11] on button "Close" at bounding box center [511, 14] width 45 height 21
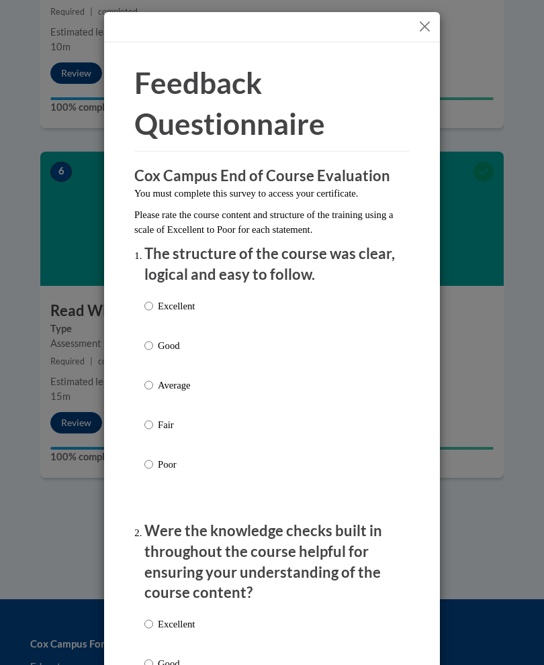
click at [146, 286] on li "The structure of the course was clear, logical and easy to follow. Excellent Go…" at bounding box center [271, 377] width 255 height 267
click at [153, 300] on input "Excellent" at bounding box center [148, 306] width 9 height 15
radio input "true"
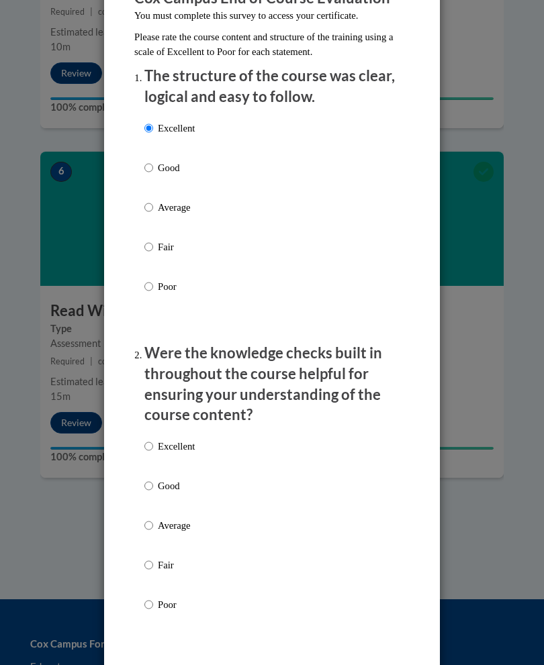
click at [150, 443] on input "Excellent" at bounding box center [148, 446] width 9 height 15
radio input "true"
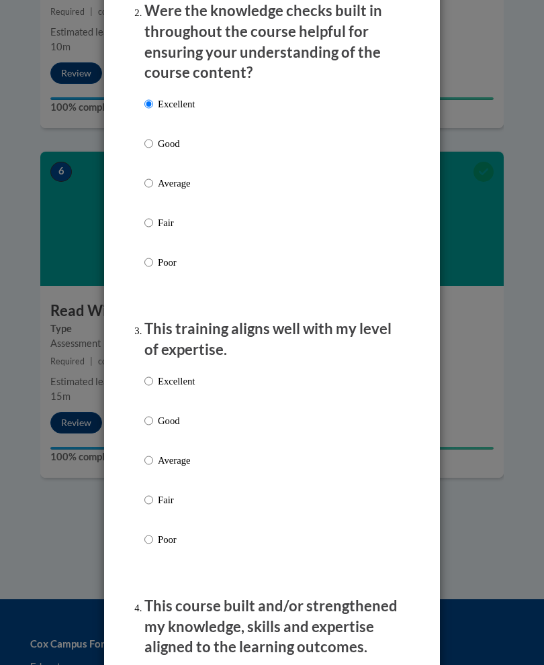
click at [153, 377] on input "Excellent" at bounding box center [148, 381] width 9 height 15
radio input "true"
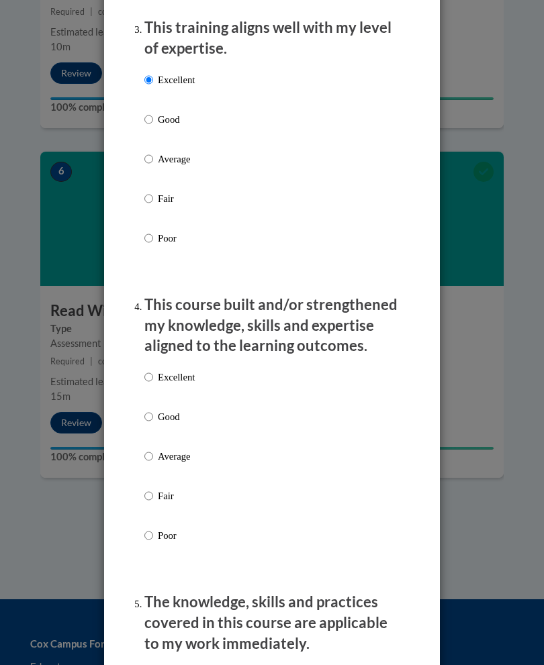
click at [149, 375] on input "Excellent" at bounding box center [148, 377] width 9 height 15
radio input "true"
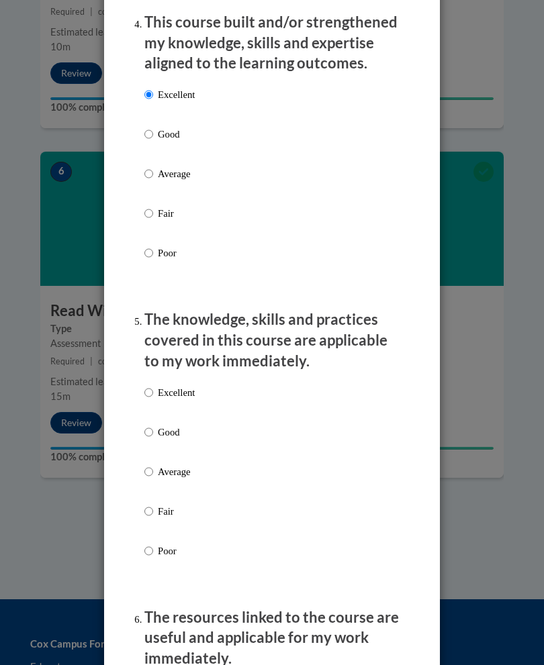
click at [145, 387] on input "Excellent" at bounding box center [148, 392] width 9 height 15
radio input "true"
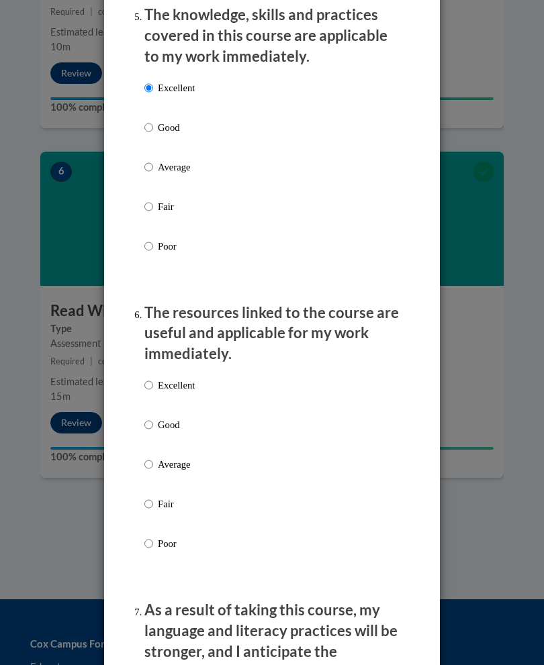
click at [151, 378] on input "Excellent" at bounding box center [148, 385] width 9 height 15
radio input "true"
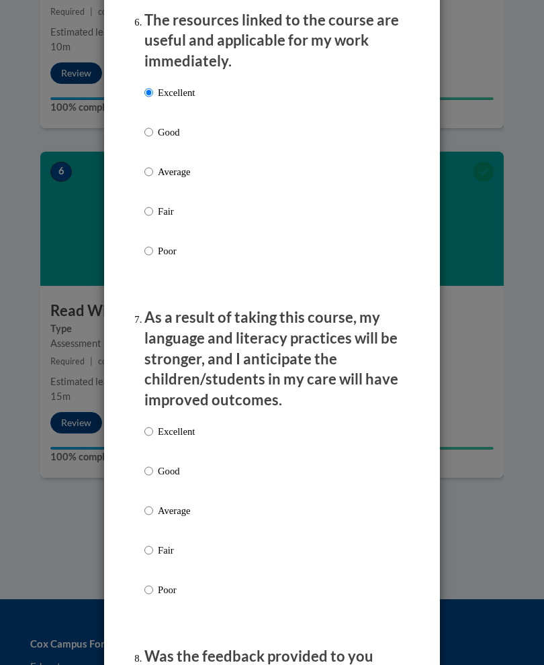
scroll to position [1700, 0]
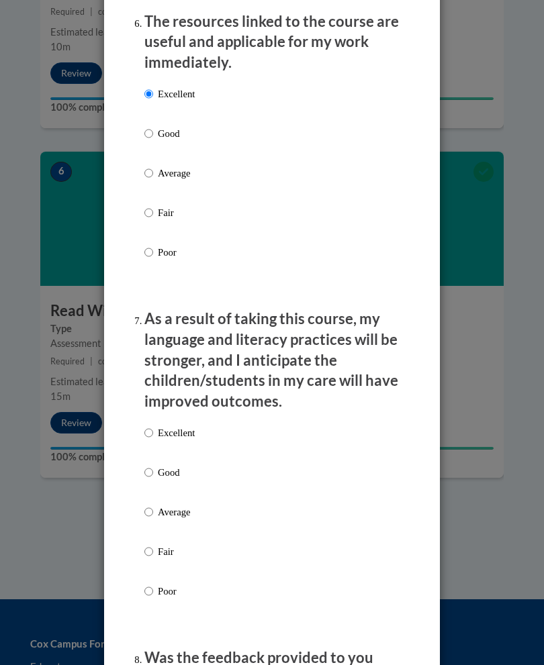
click at [140, 416] on ol "The structure of the course was clear, logical and easy to follow. Excellent Go…" at bounding box center [271, 15] width 275 height 2944
click at [144, 426] on input "Excellent" at bounding box center [148, 433] width 9 height 15
radio input "true"
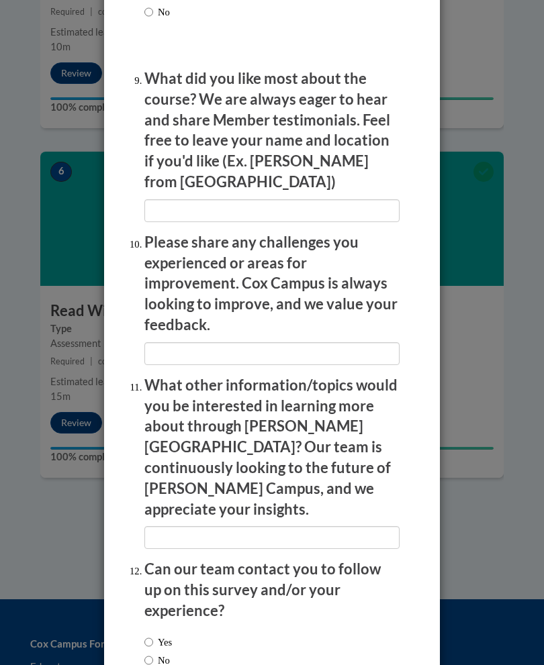
scroll to position [2499, 0]
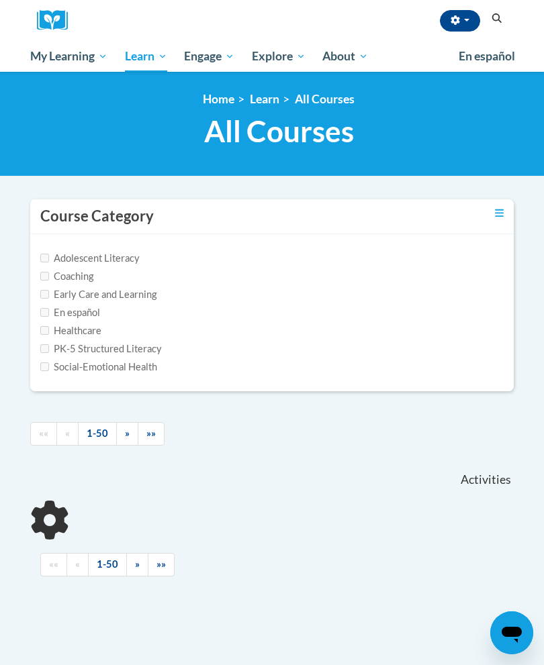
click at [468, 21] on span "button" at bounding box center [466, 20] width 5 height 3
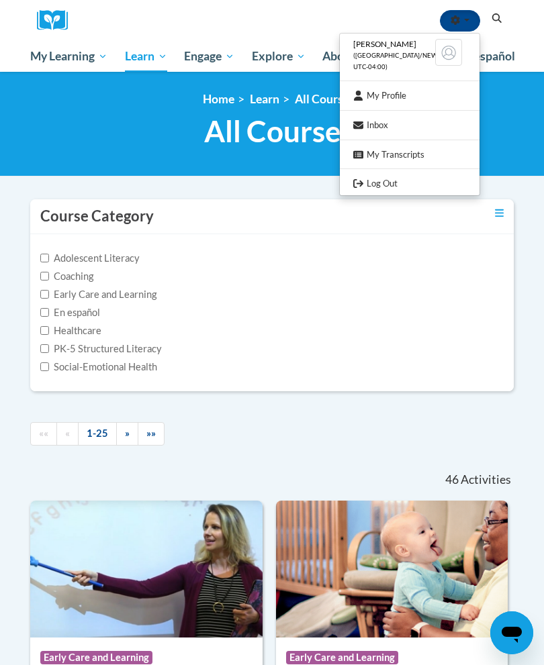
click at [99, 129] on div at bounding box center [272, 332] width 544 height 665
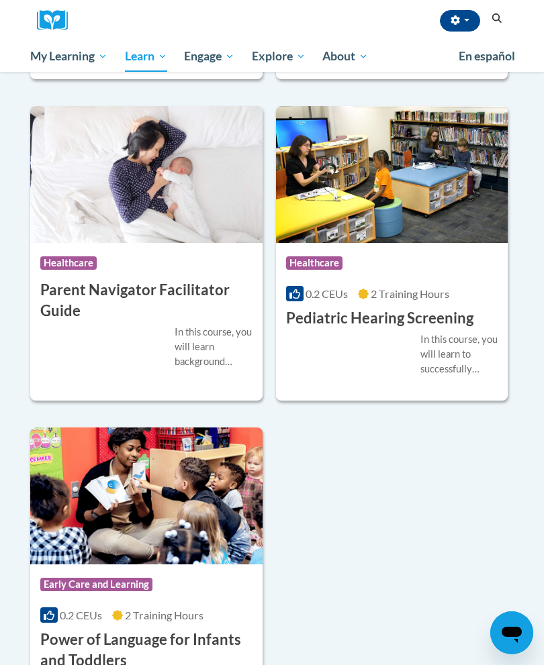
scroll to position [4354, 0]
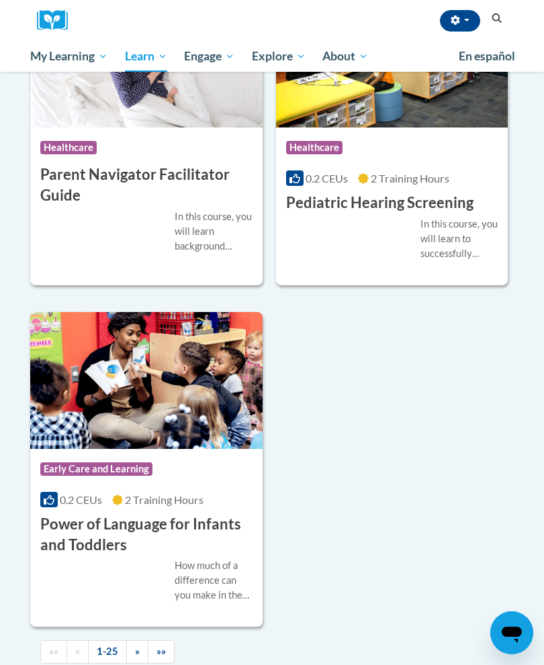
click at [138, 646] on span "»" at bounding box center [137, 651] width 5 height 11
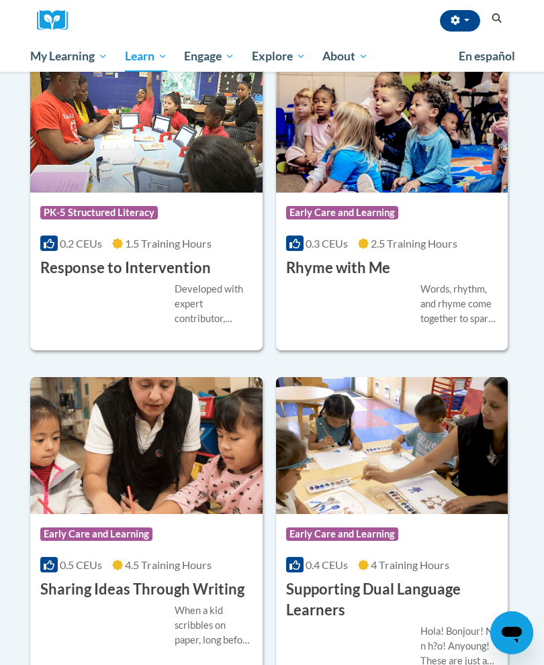
scroll to position [1490, 0]
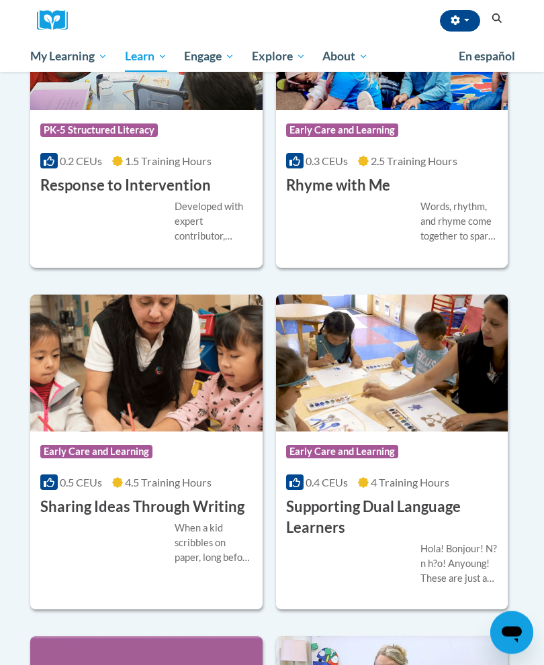
click at [324, 187] on h3 "Rhyme with Me" at bounding box center [338, 186] width 104 height 21
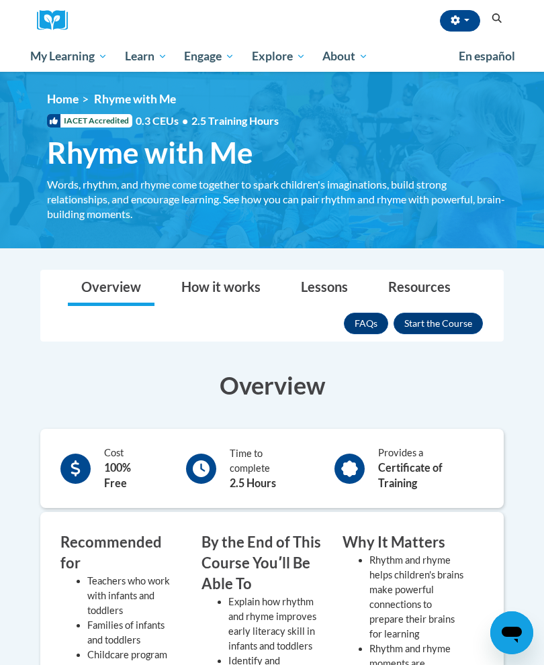
click at [443, 323] on button "Enroll" at bounding box center [437, 323] width 89 height 21
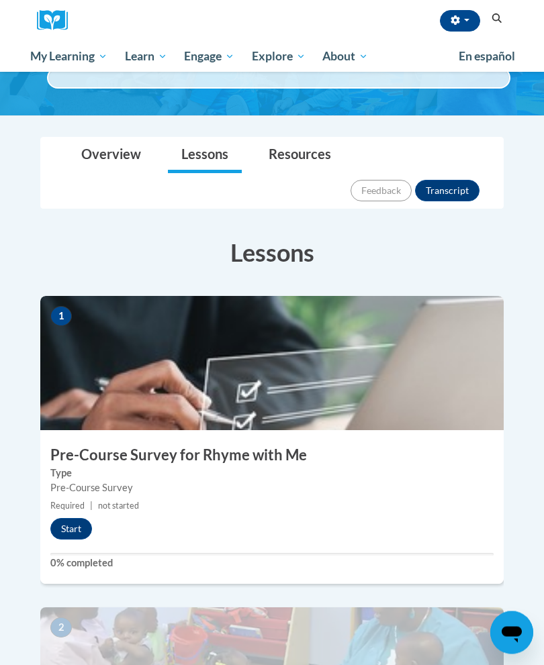
click at [72, 519] on button "Start" at bounding box center [71, 529] width 42 height 21
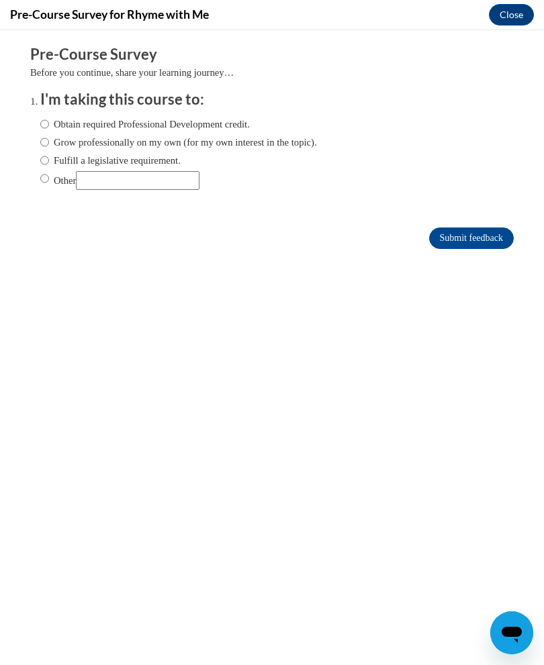
click at [49, 124] on input "Obtain required Professional Development credit." at bounding box center [44, 124] width 9 height 15
radio input "true"
click at [497, 238] on input "Submit feedback" at bounding box center [471, 238] width 85 height 21
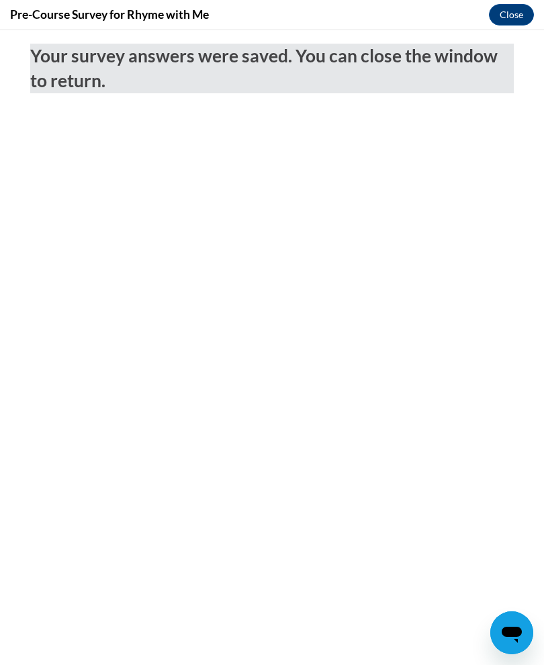
click at [511, 15] on button "Close" at bounding box center [511, 14] width 45 height 21
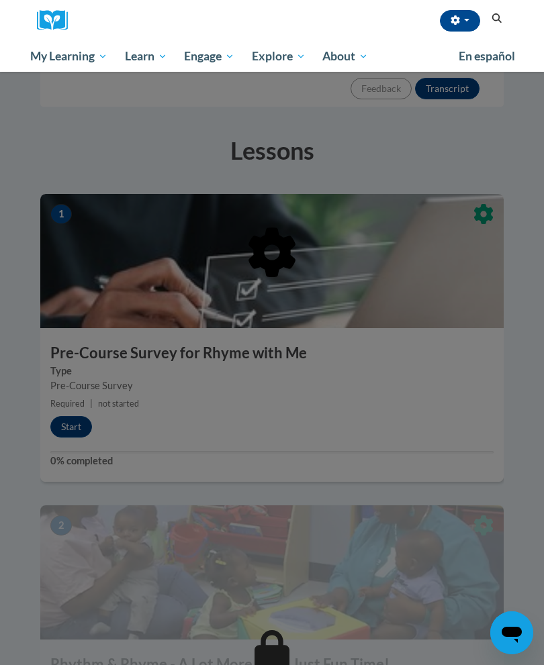
scroll to position [244, 0]
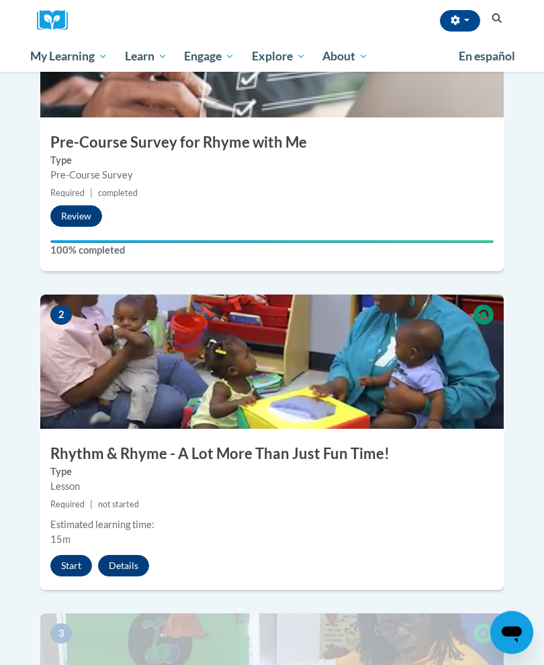
click at [79, 556] on button "Start" at bounding box center [71, 566] width 42 height 21
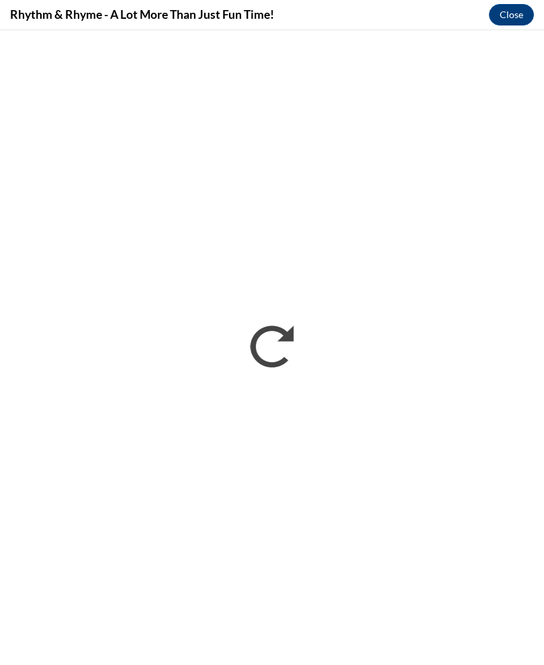
scroll to position [0, 0]
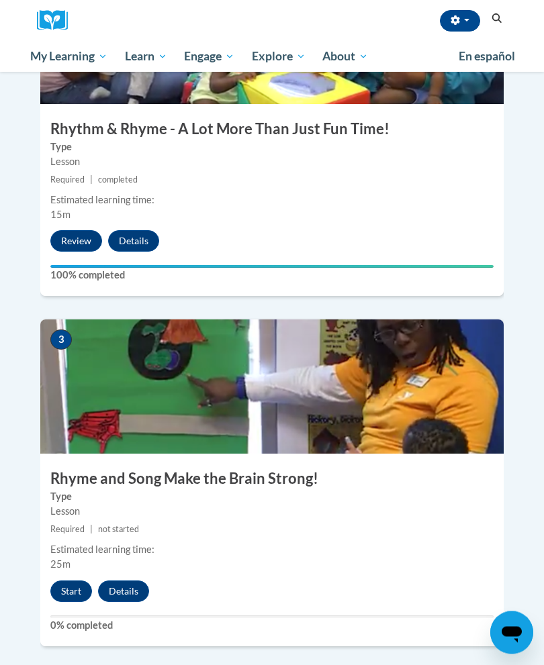
scroll to position [766, 0]
click at [77, 581] on button "Start" at bounding box center [71, 591] width 42 height 21
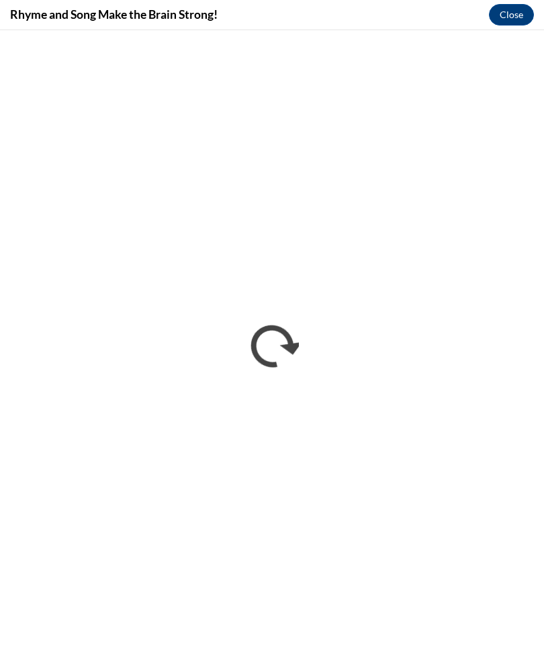
scroll to position [0, 0]
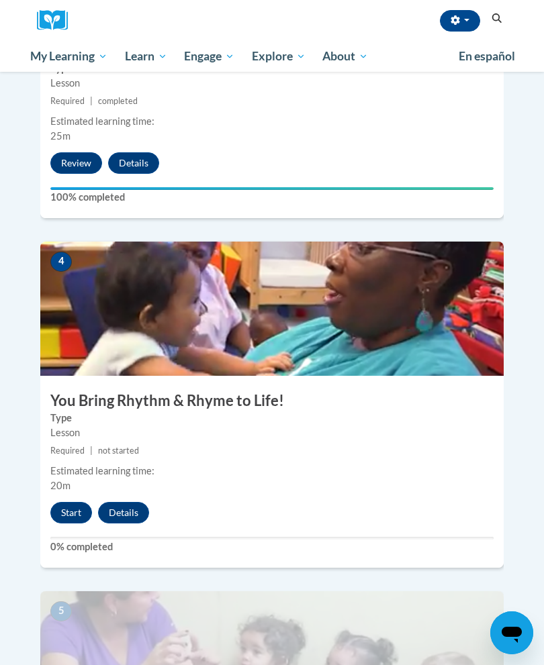
scroll to position [1191, 0]
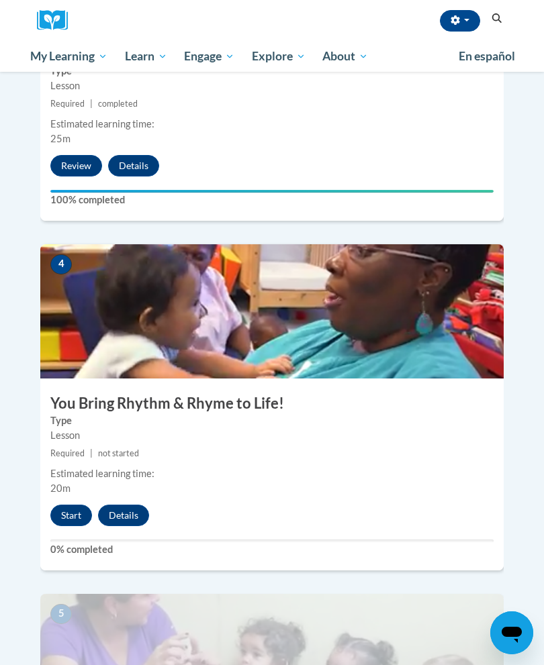
click at [76, 505] on button "Start" at bounding box center [71, 515] width 42 height 21
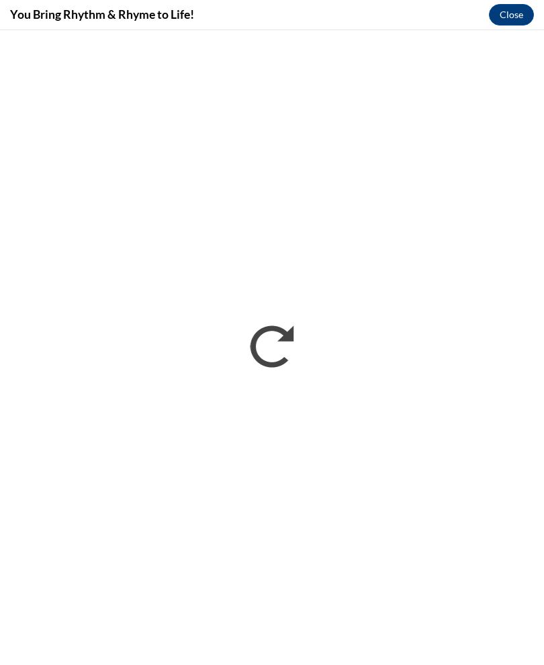
scroll to position [0, 0]
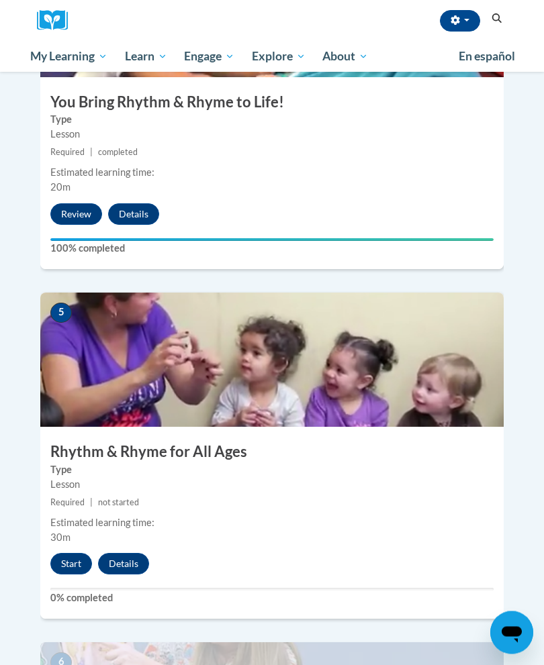
scroll to position [1493, 0]
click at [62, 553] on button "Start" at bounding box center [71, 563] width 42 height 21
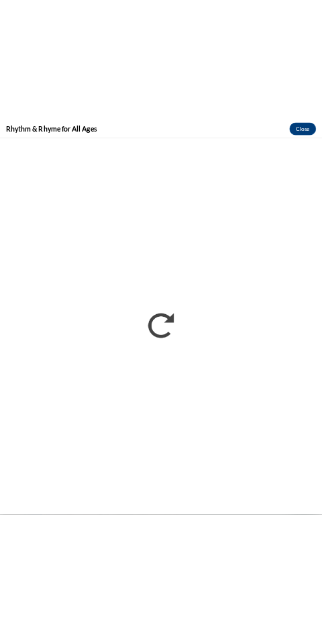
scroll to position [1508, 0]
